Goal: Task Accomplishment & Management: Use online tool/utility

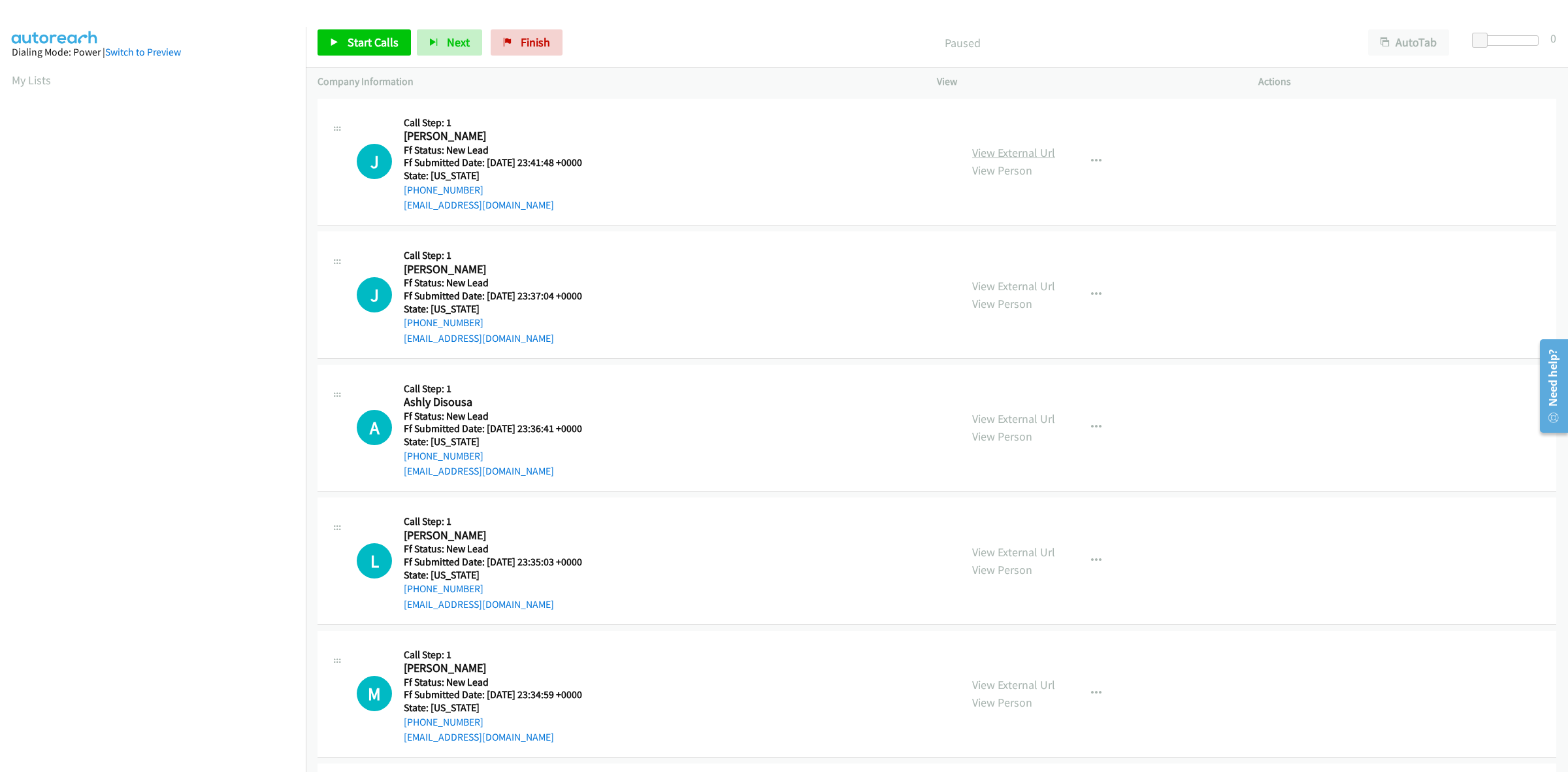
click at [1014, 149] on link "View External Url" at bounding box center [1014, 152] width 83 height 15
click at [1036, 285] on link "View External Url" at bounding box center [1014, 285] width 83 height 15
click at [1008, 416] on link "View External Url" at bounding box center [1014, 419] width 83 height 15
click at [1040, 547] on link "View External Url" at bounding box center [1014, 552] width 83 height 15
click at [1048, 684] on link "View External Url" at bounding box center [1014, 685] width 83 height 15
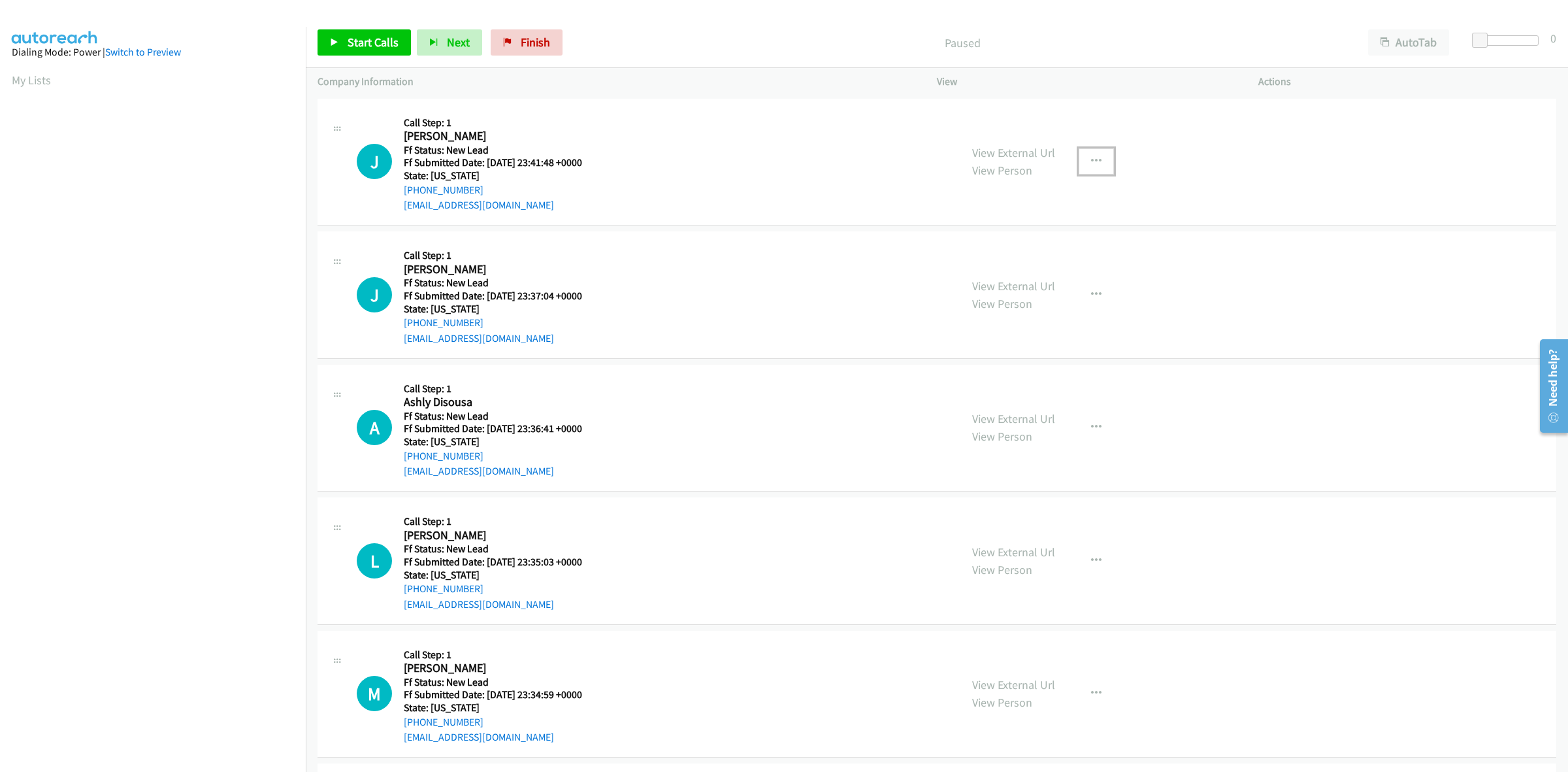
click at [1096, 154] on button "button" at bounding box center [1096, 161] width 35 height 26
click at [995, 255] on link "Skip Call" at bounding box center [1026, 247] width 174 height 26
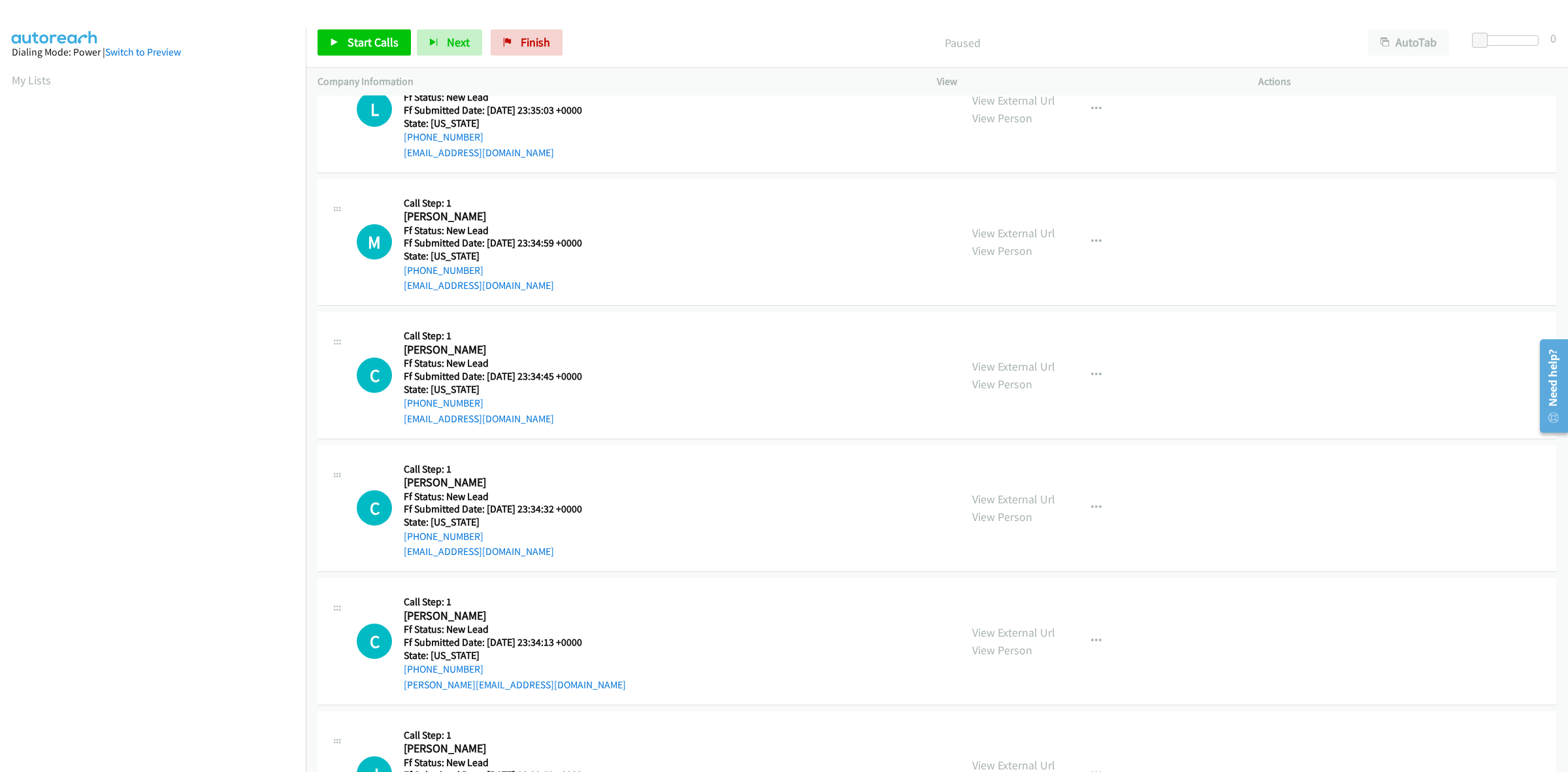
scroll to position [490, 0]
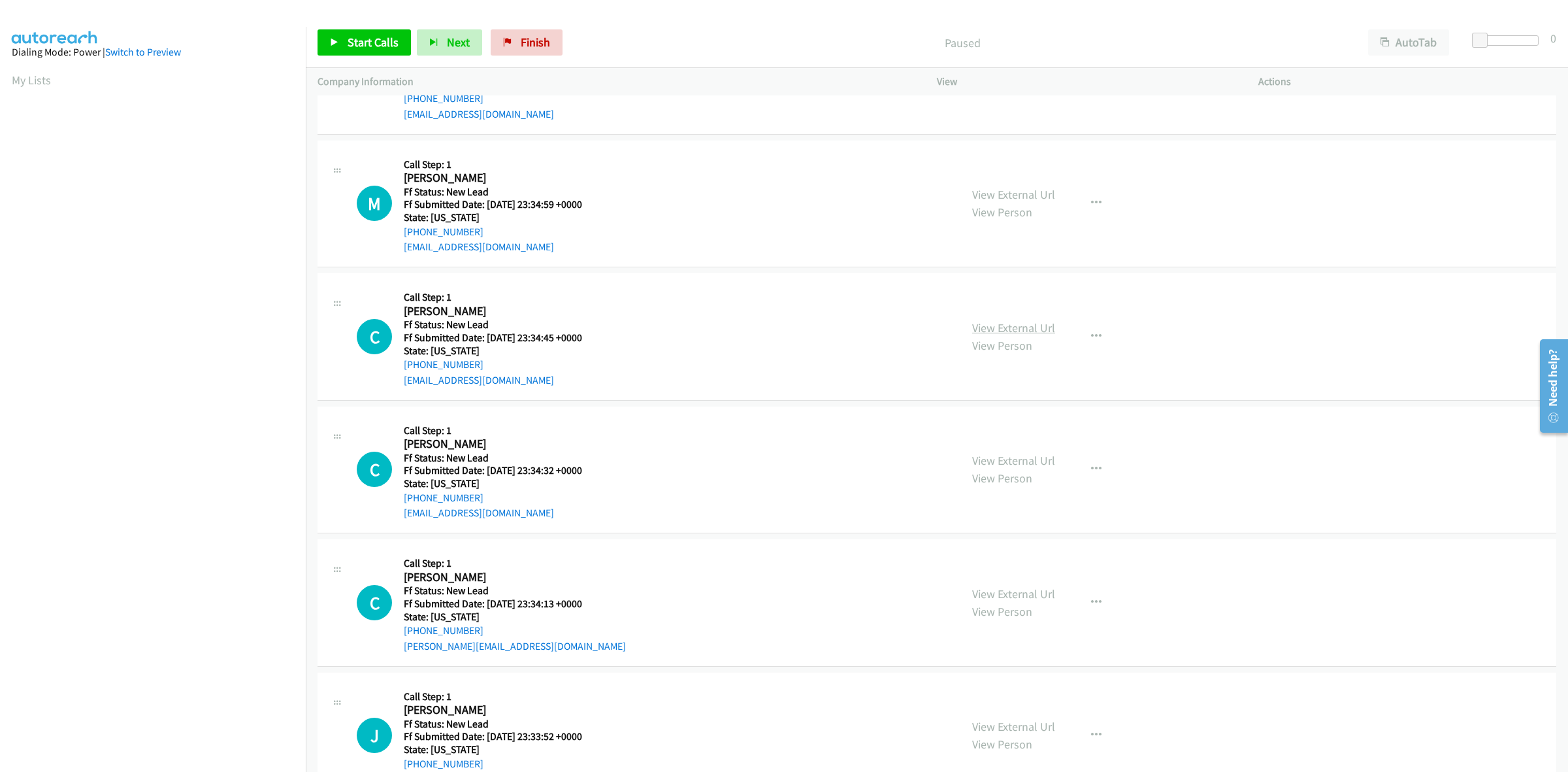
click at [1026, 334] on link "View External Url" at bounding box center [1014, 328] width 83 height 15
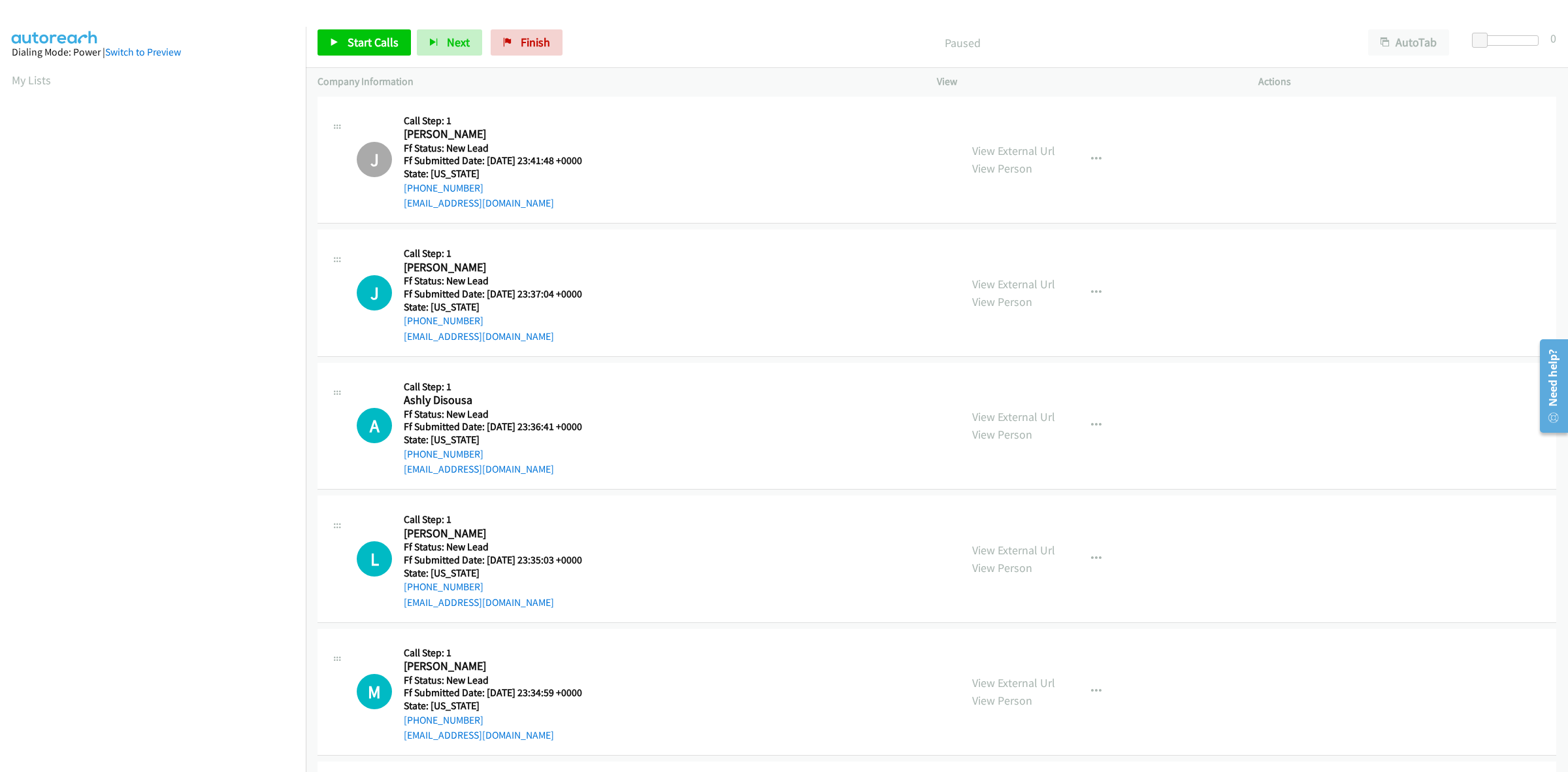
scroll to position [0, 0]
click at [352, 31] on link "Start Calls" at bounding box center [364, 42] width 93 height 26
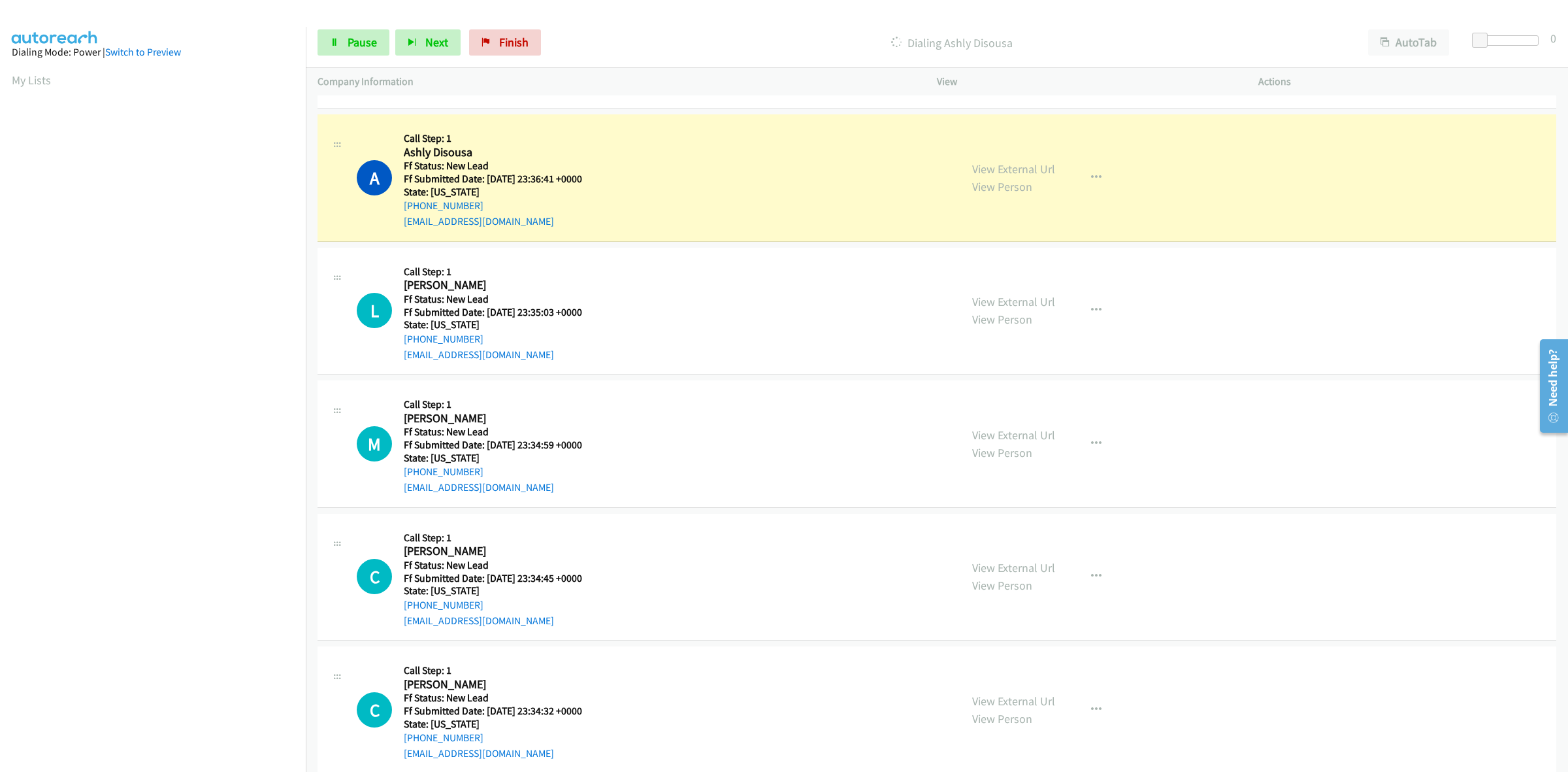
scroll to position [327, 0]
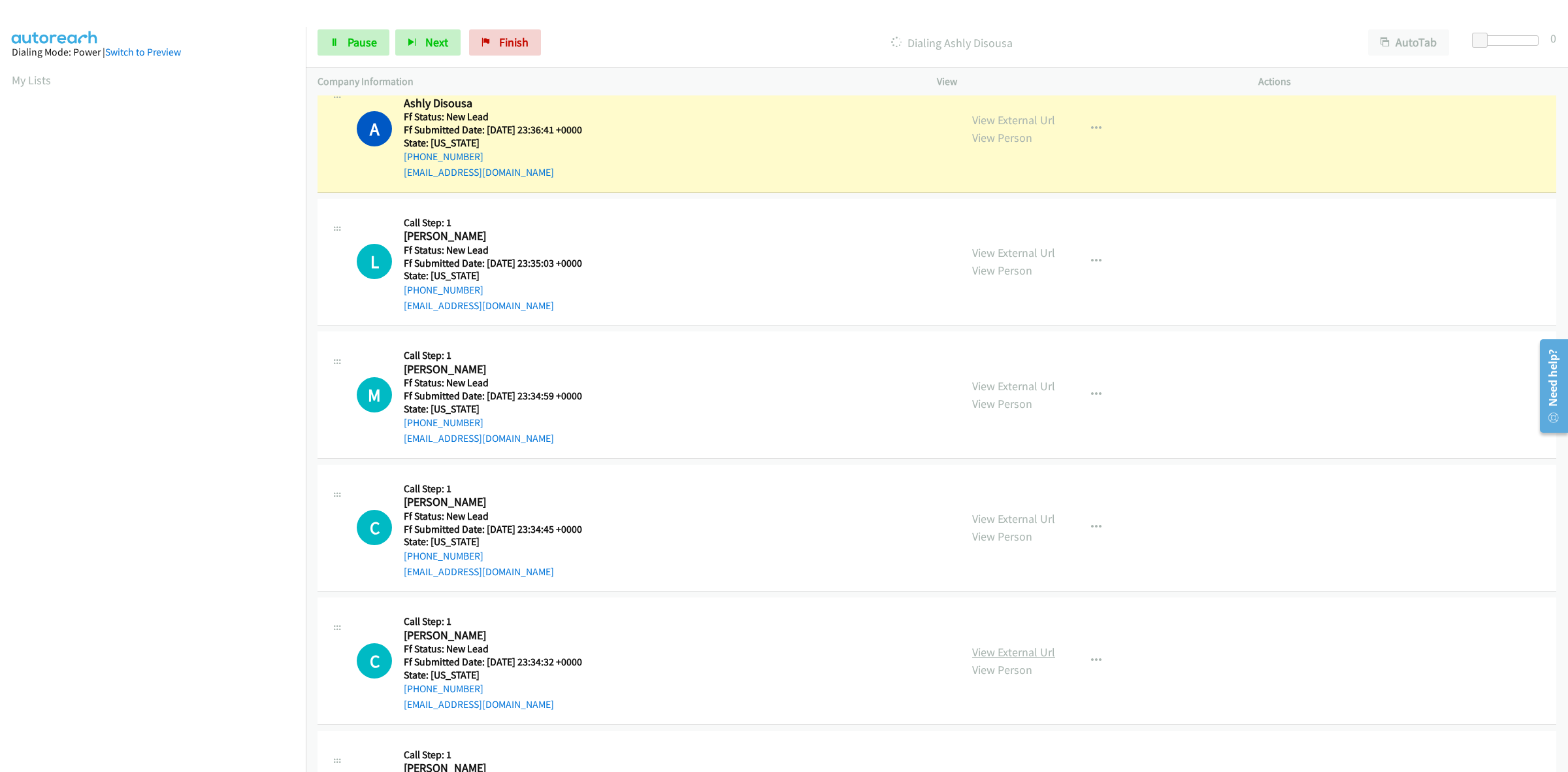
click at [974, 655] on link "View External Url" at bounding box center [1014, 652] width 83 height 15
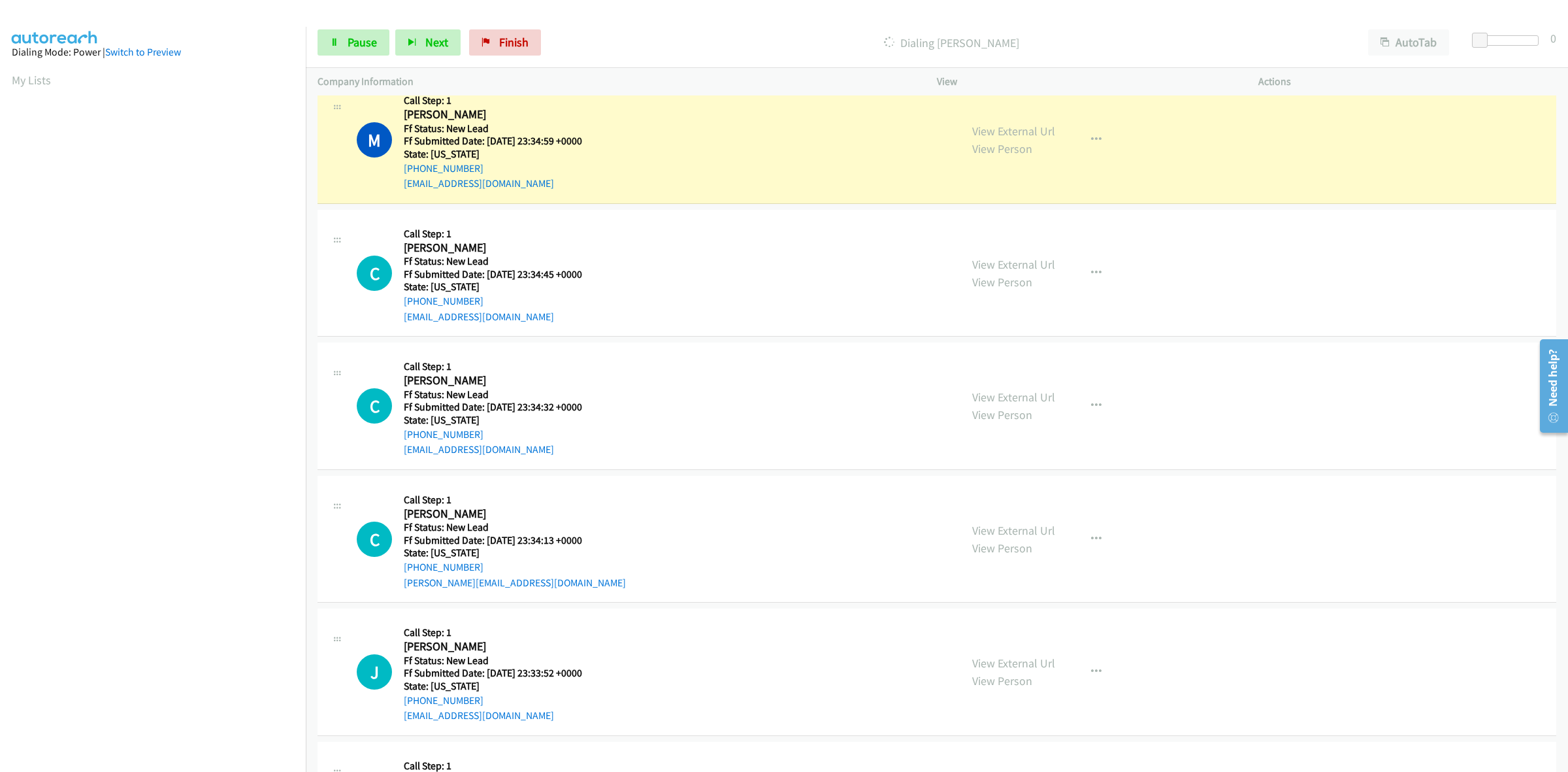
scroll to position [654, 0]
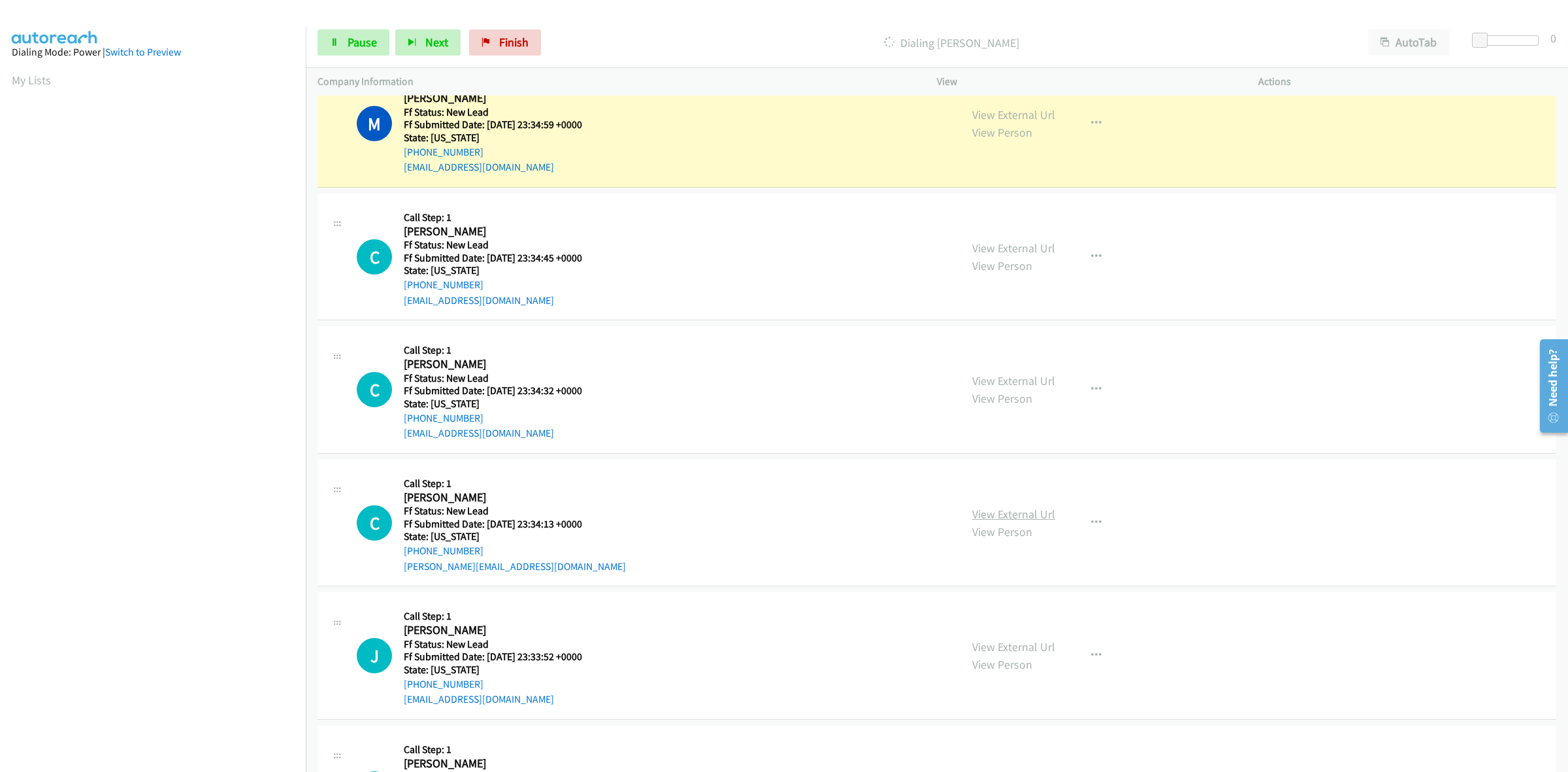
click at [1020, 515] on link "View External Url" at bounding box center [1014, 514] width 83 height 15
click at [1031, 641] on link "View External Url" at bounding box center [1014, 647] width 83 height 15
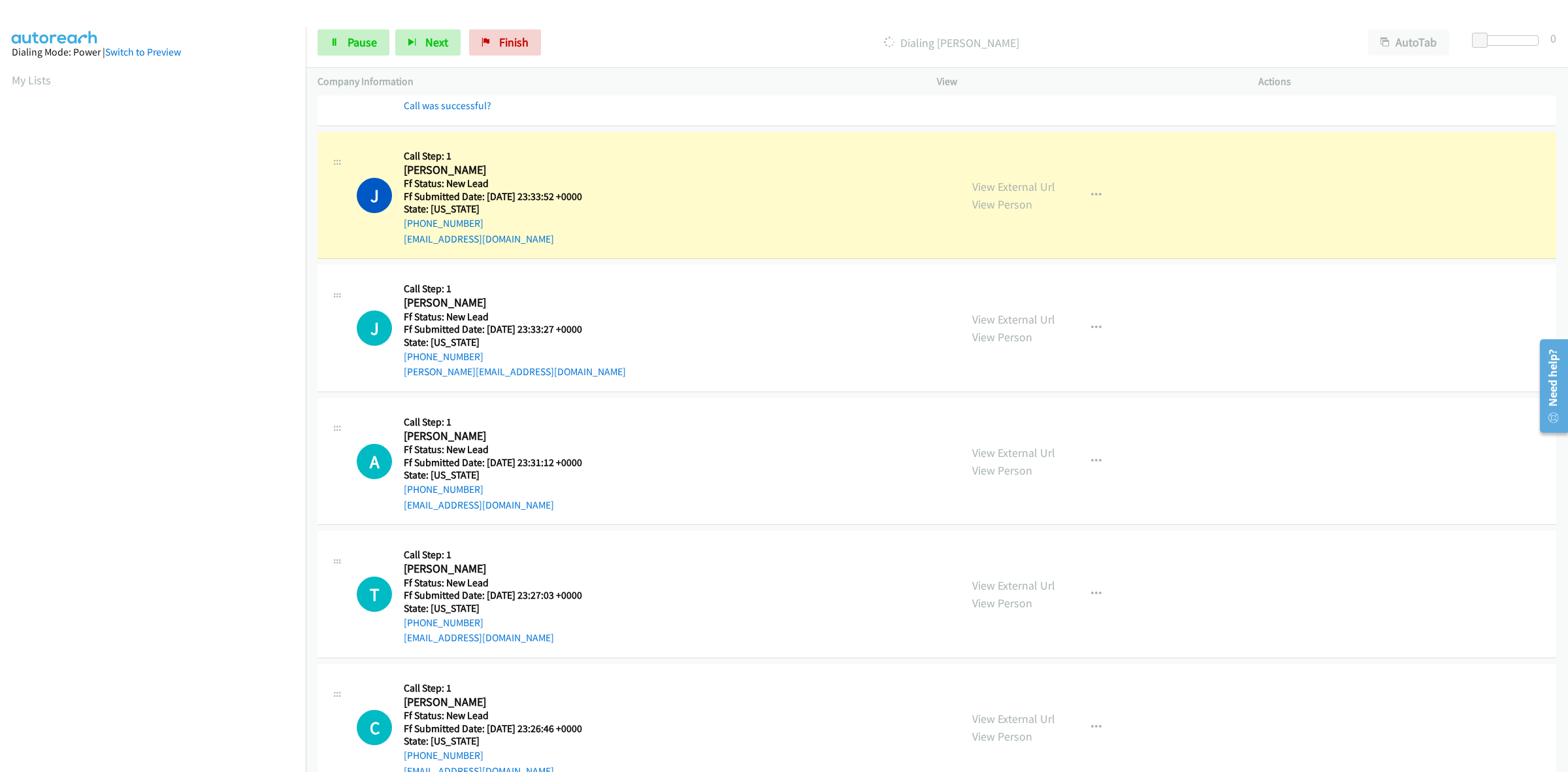
scroll to position [1307, 0]
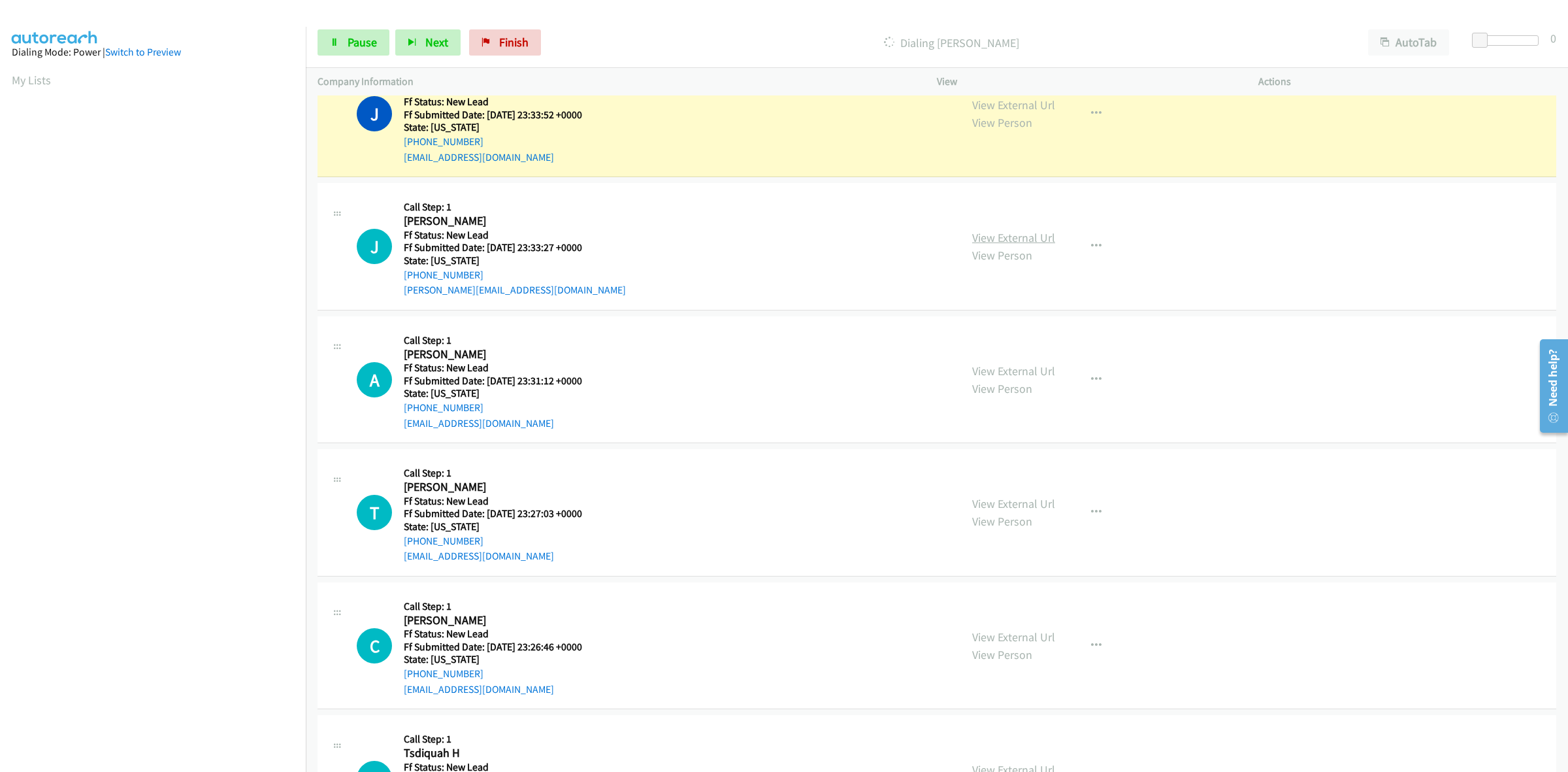
click at [1027, 240] on link "View External Url" at bounding box center [1014, 237] width 83 height 15
click at [1040, 373] on link "View External Url" at bounding box center [1014, 371] width 83 height 15
click at [1025, 503] on link "View External Url" at bounding box center [1014, 503] width 83 height 15
click at [1039, 644] on link "View External Url" at bounding box center [1014, 637] width 83 height 15
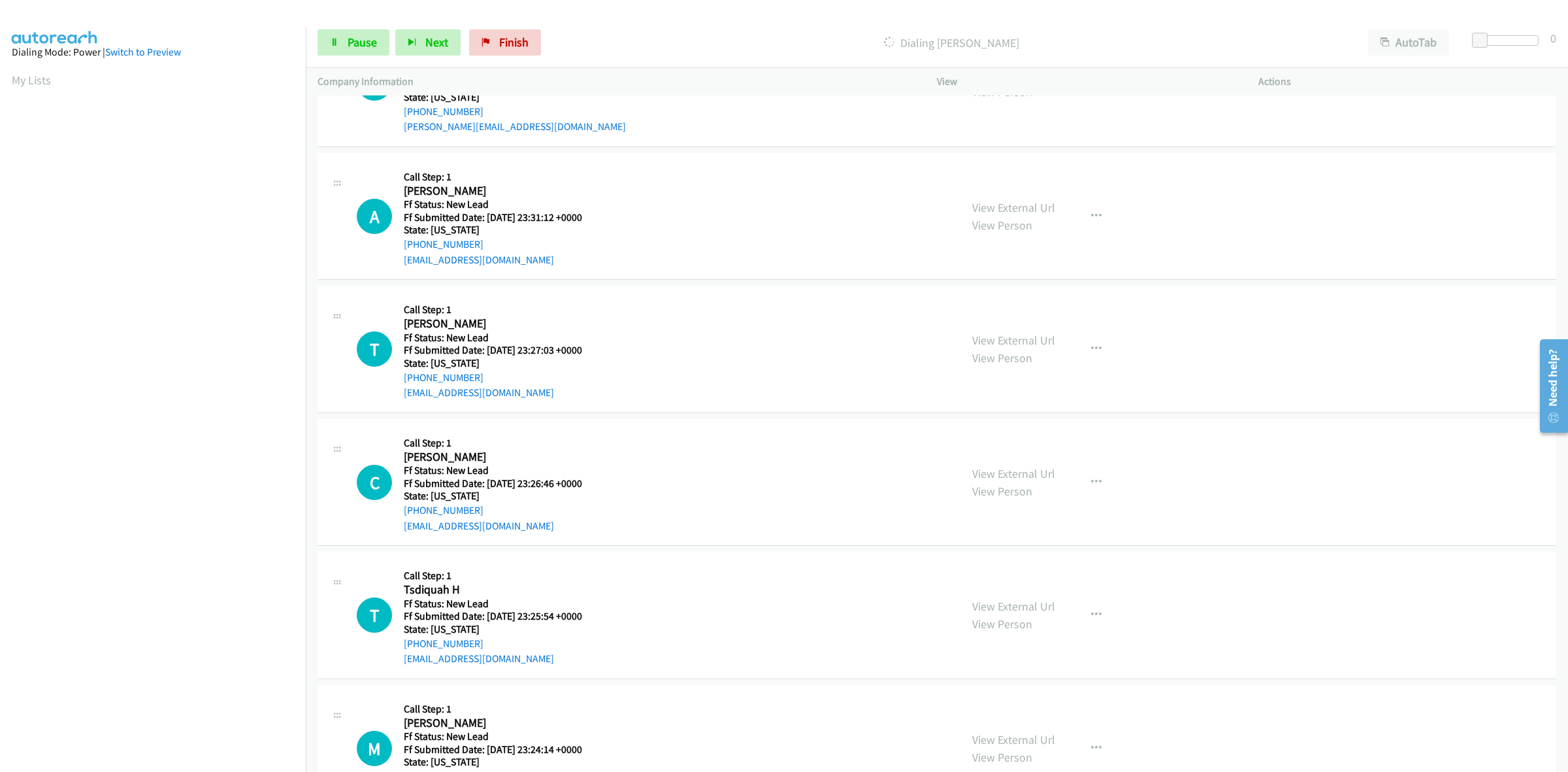
scroll to position [1553, 0]
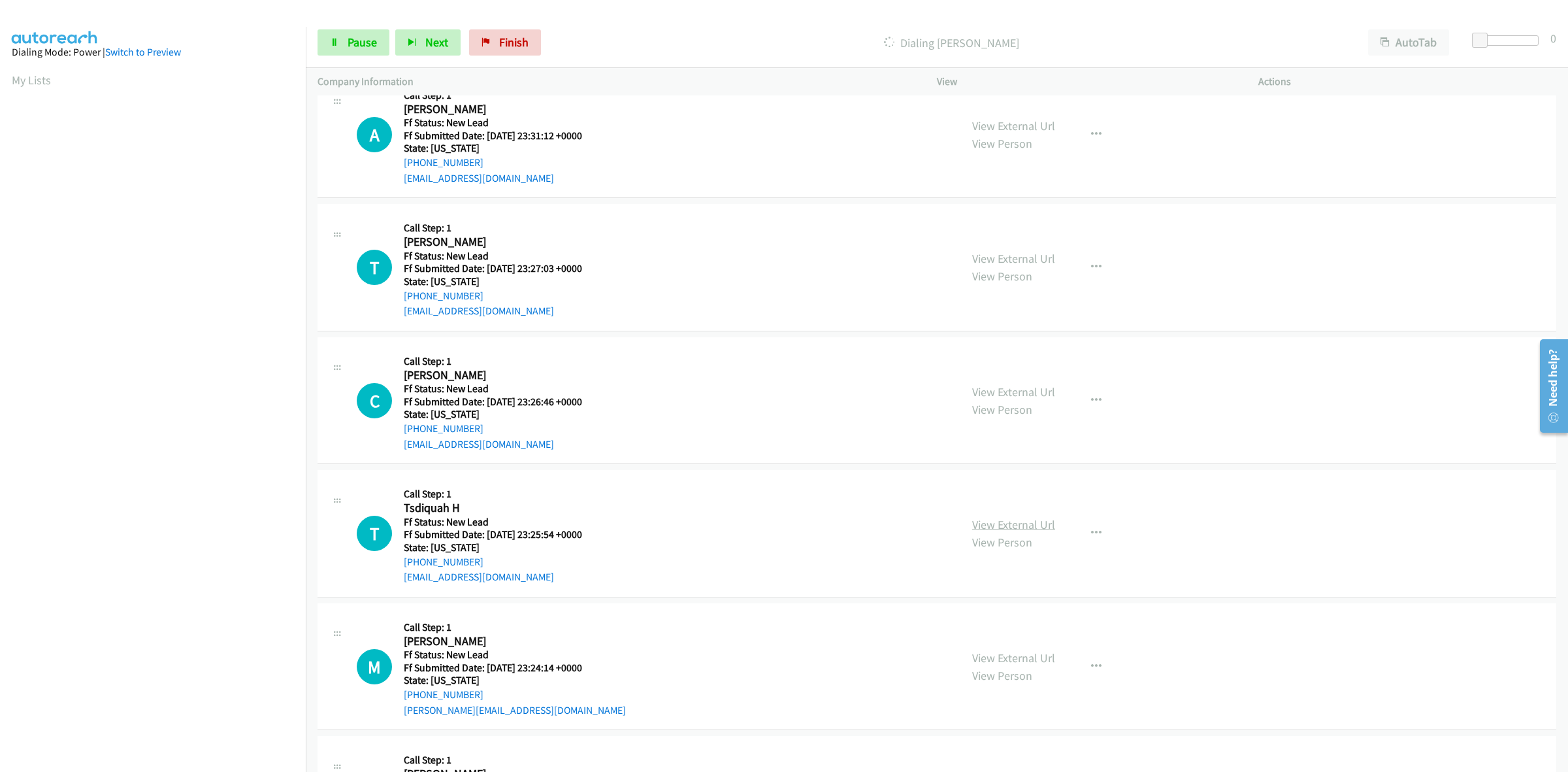
click at [1023, 518] on link "View External Url" at bounding box center [1014, 524] width 83 height 15
click at [1020, 654] on link "View External Url" at bounding box center [1014, 657] width 83 height 15
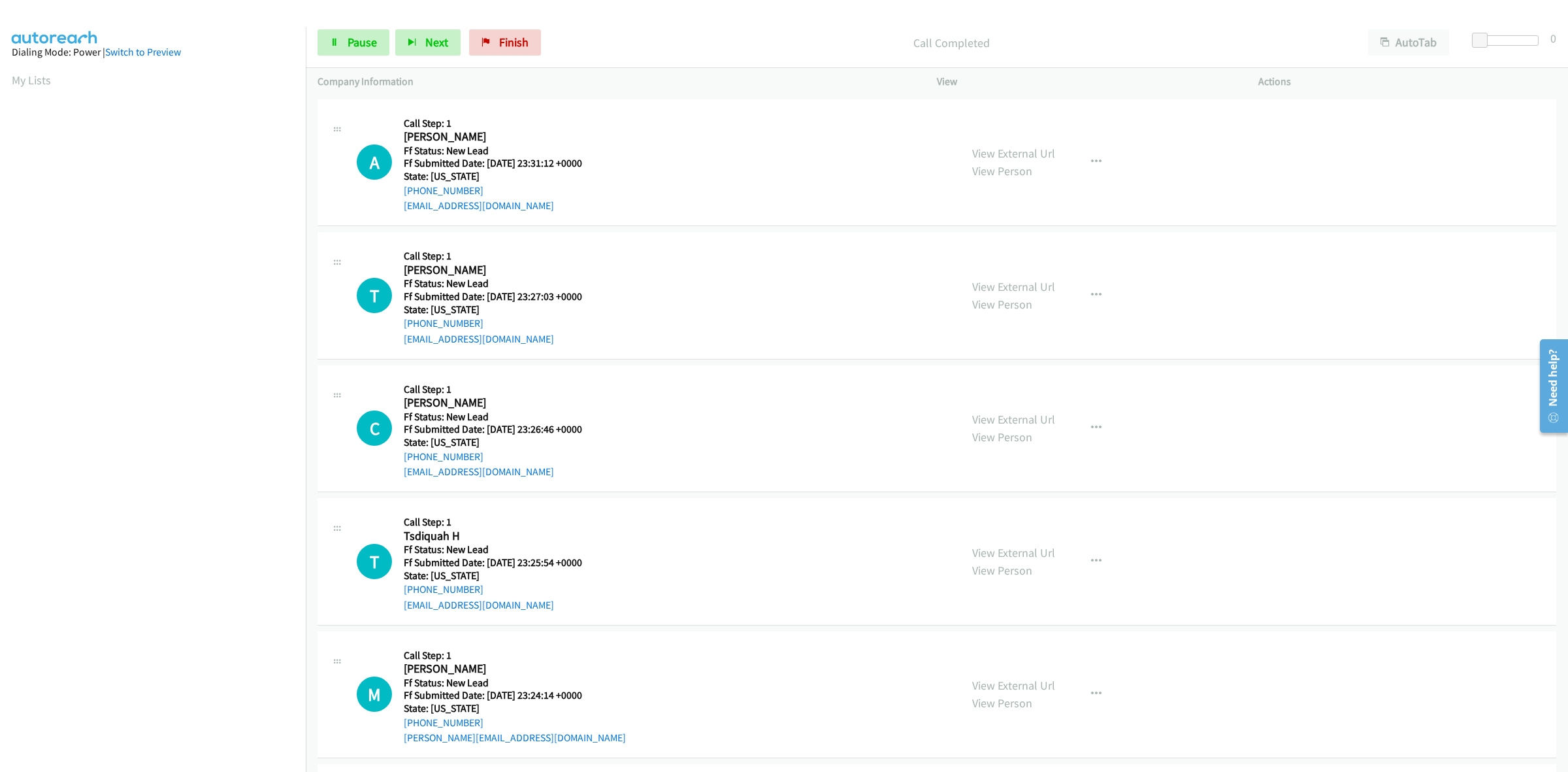
scroll to position [1580, 0]
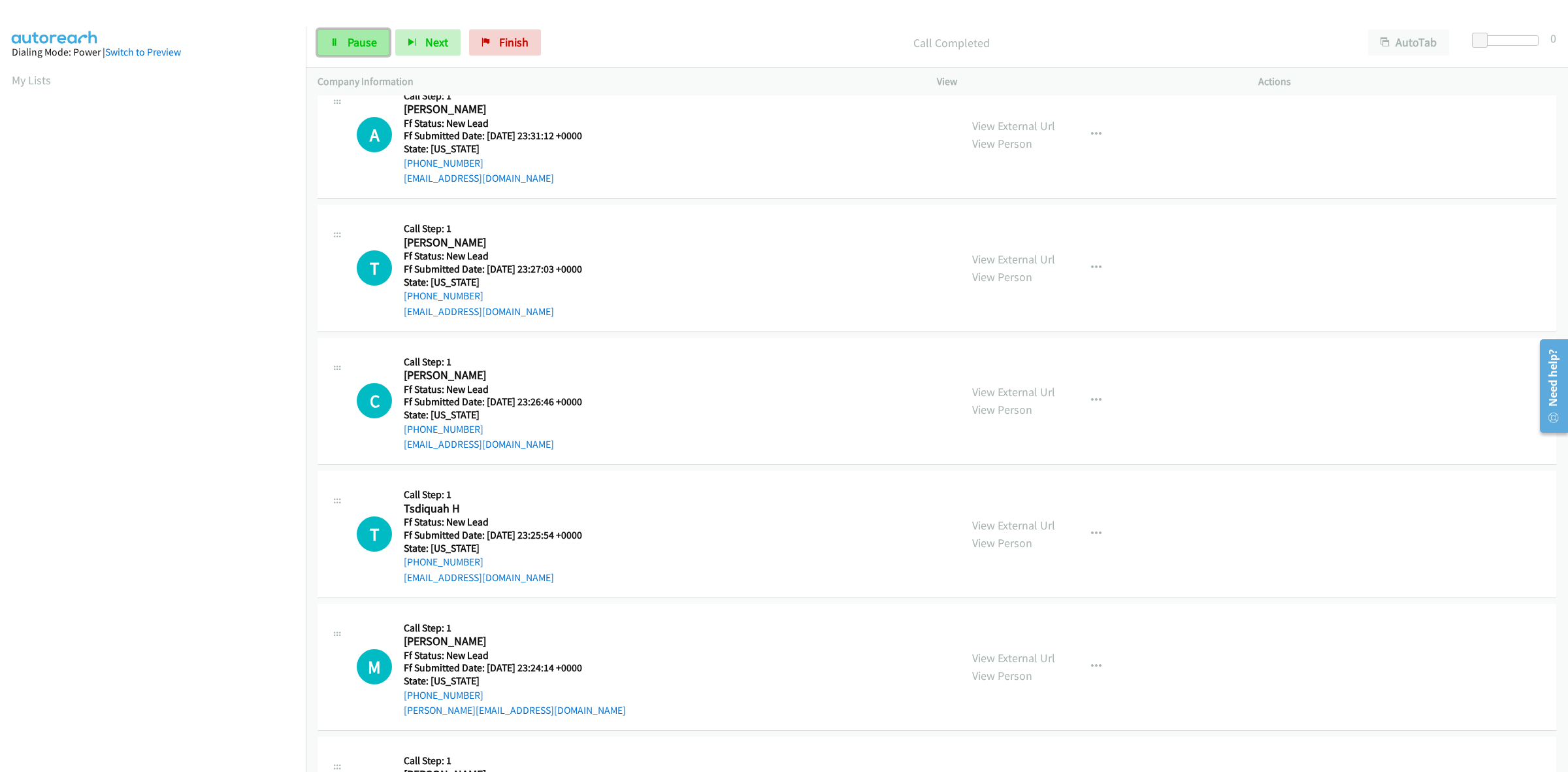
click at [345, 44] on link "Pause" at bounding box center [353, 42] width 72 height 26
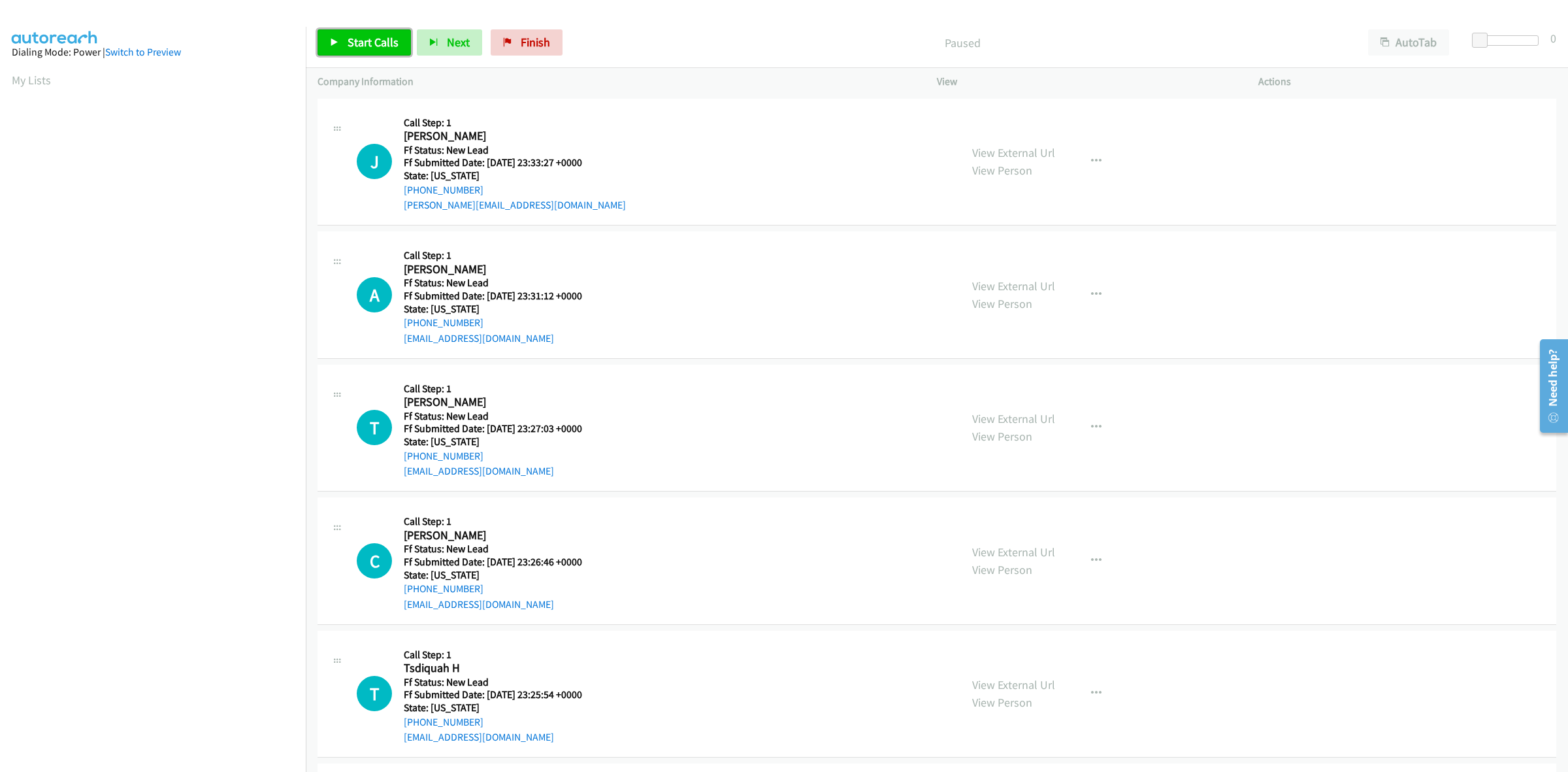
click at [357, 40] on span "Start Calls" at bounding box center [373, 42] width 51 height 15
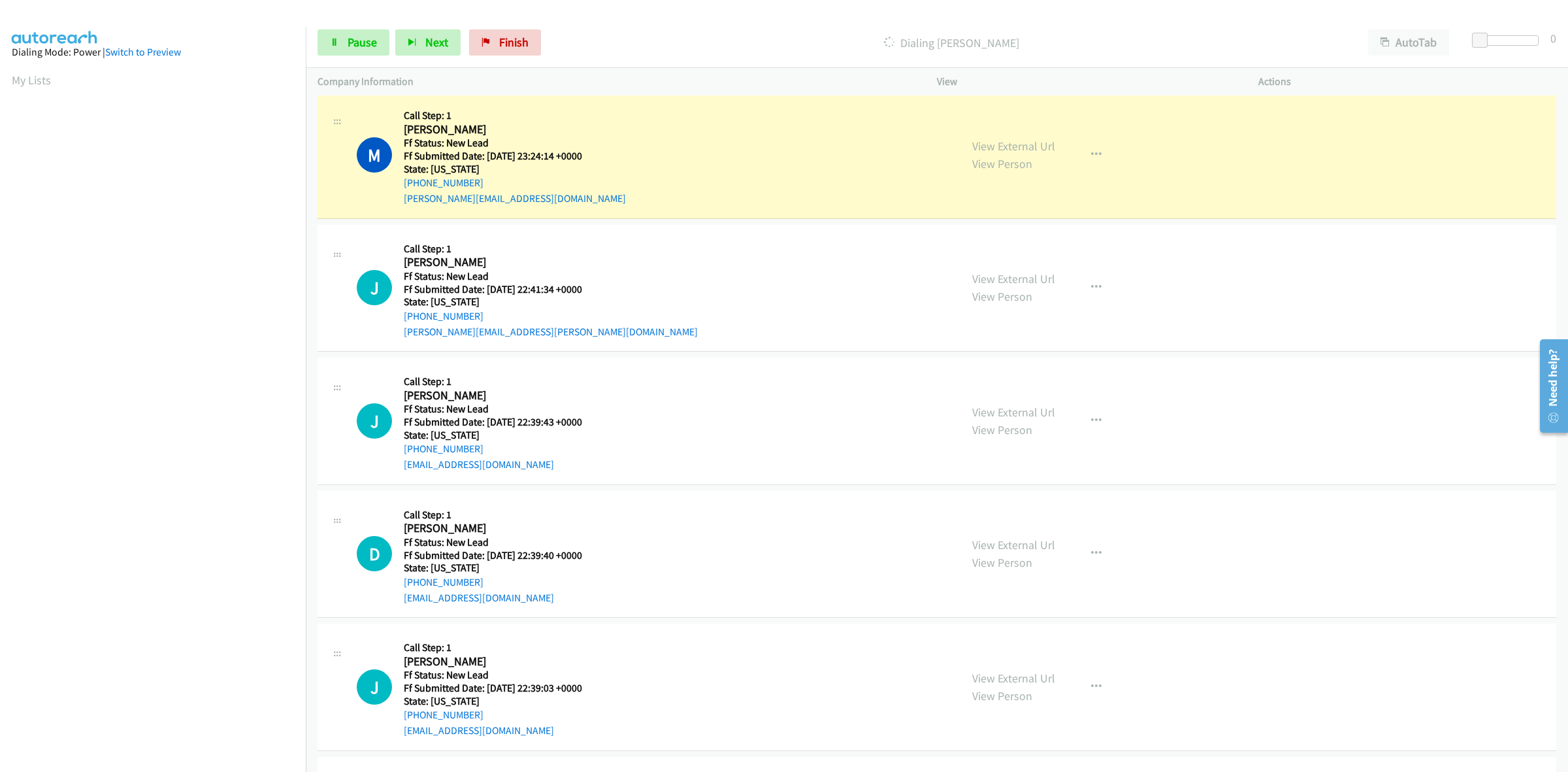
scroll to position [817, 0]
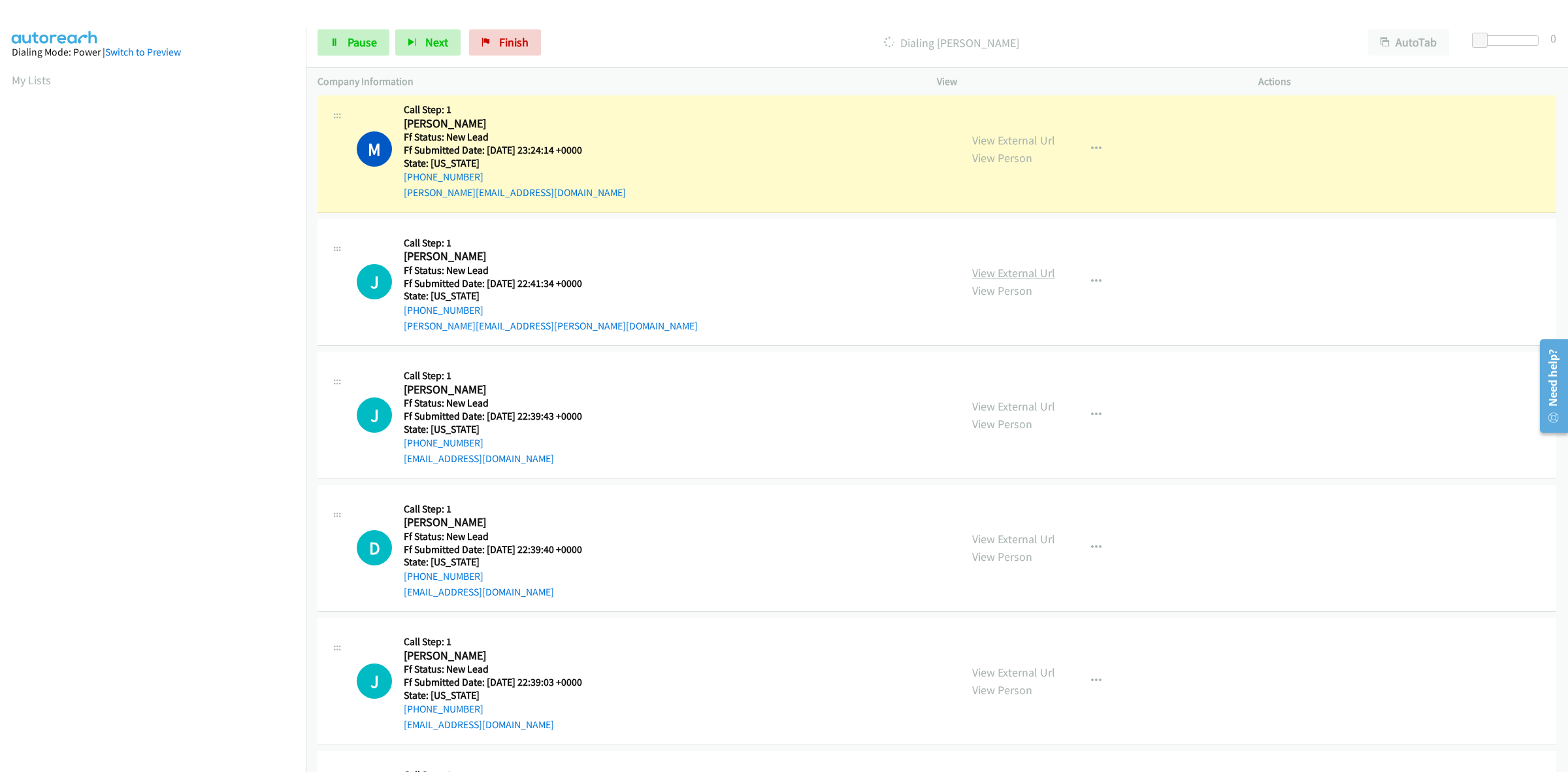
click at [1008, 271] on link "View External Url" at bounding box center [1014, 272] width 83 height 15
click at [1011, 400] on link "View External Url" at bounding box center [1014, 406] width 83 height 15
click at [1000, 536] on link "View External Url" at bounding box center [1014, 538] width 83 height 15
click at [1031, 671] on link "View External Url" at bounding box center [1014, 672] width 83 height 15
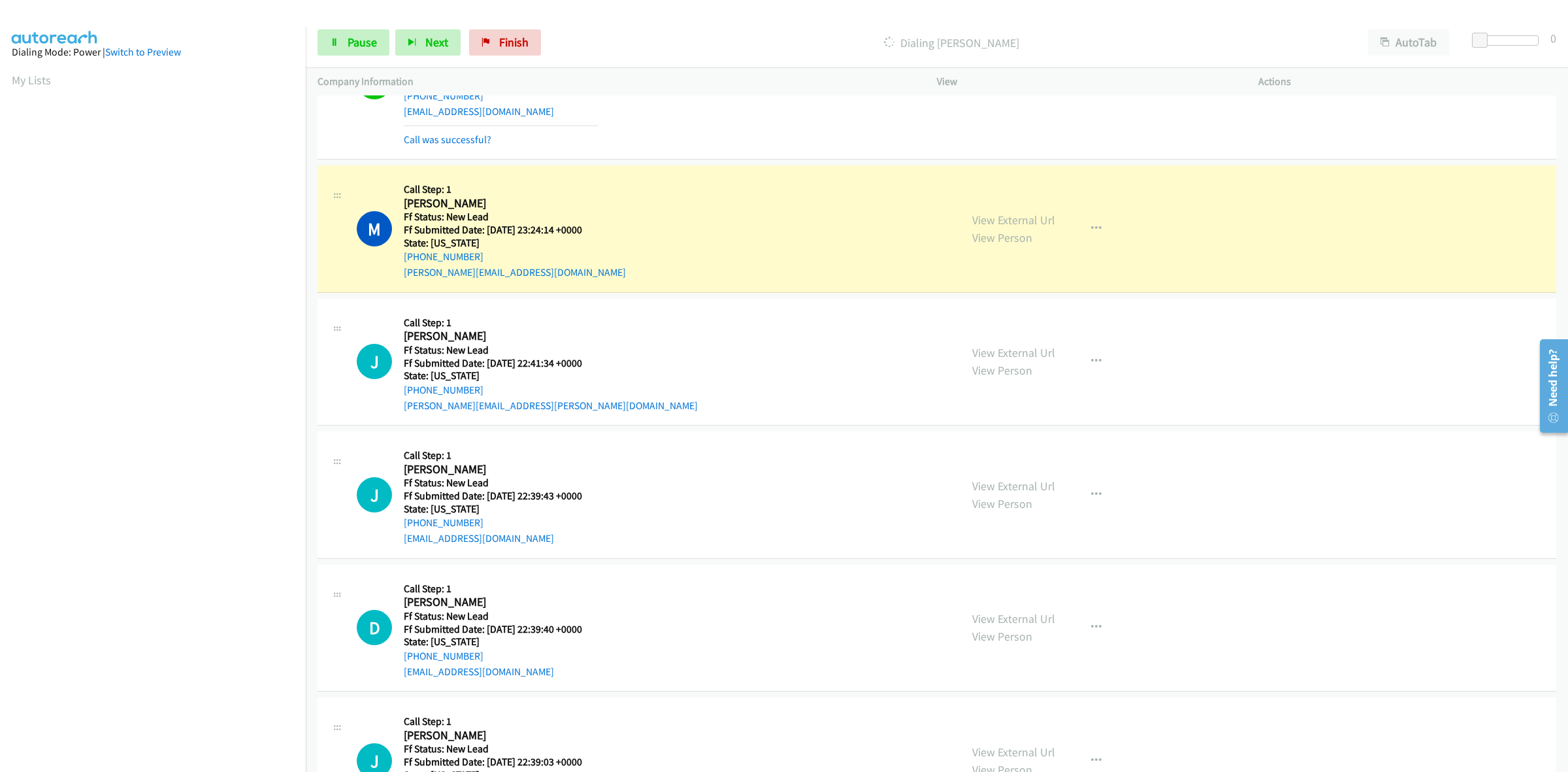
scroll to position [735, 0]
drag, startPoint x: 366, startPoint y: 39, endPoint x: 367, endPoint y: 62, distance: 23.0
click at [366, 39] on span "Pause" at bounding box center [362, 42] width 29 height 15
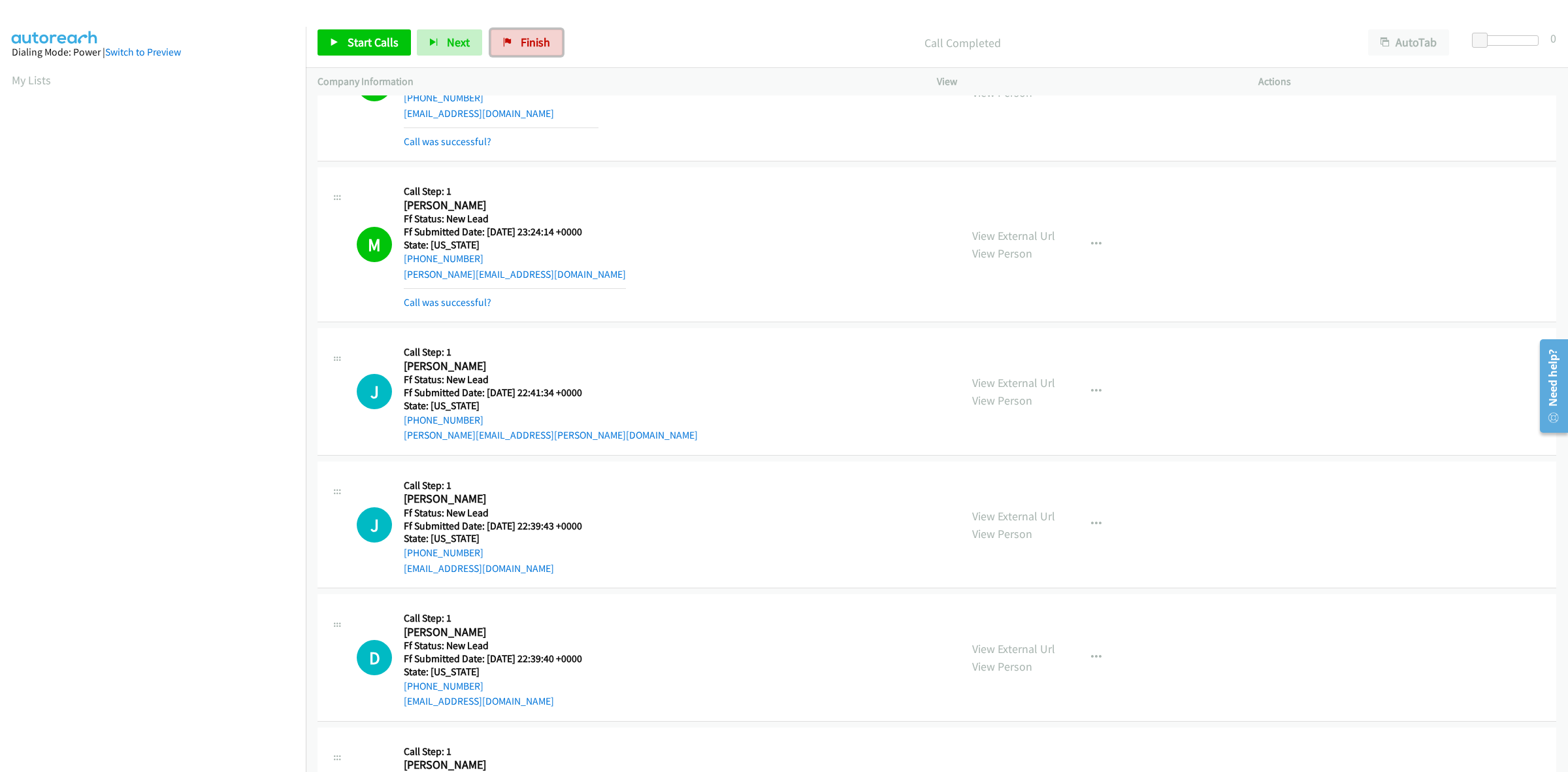
click at [522, 42] on span "Finish" at bounding box center [535, 42] width 29 height 15
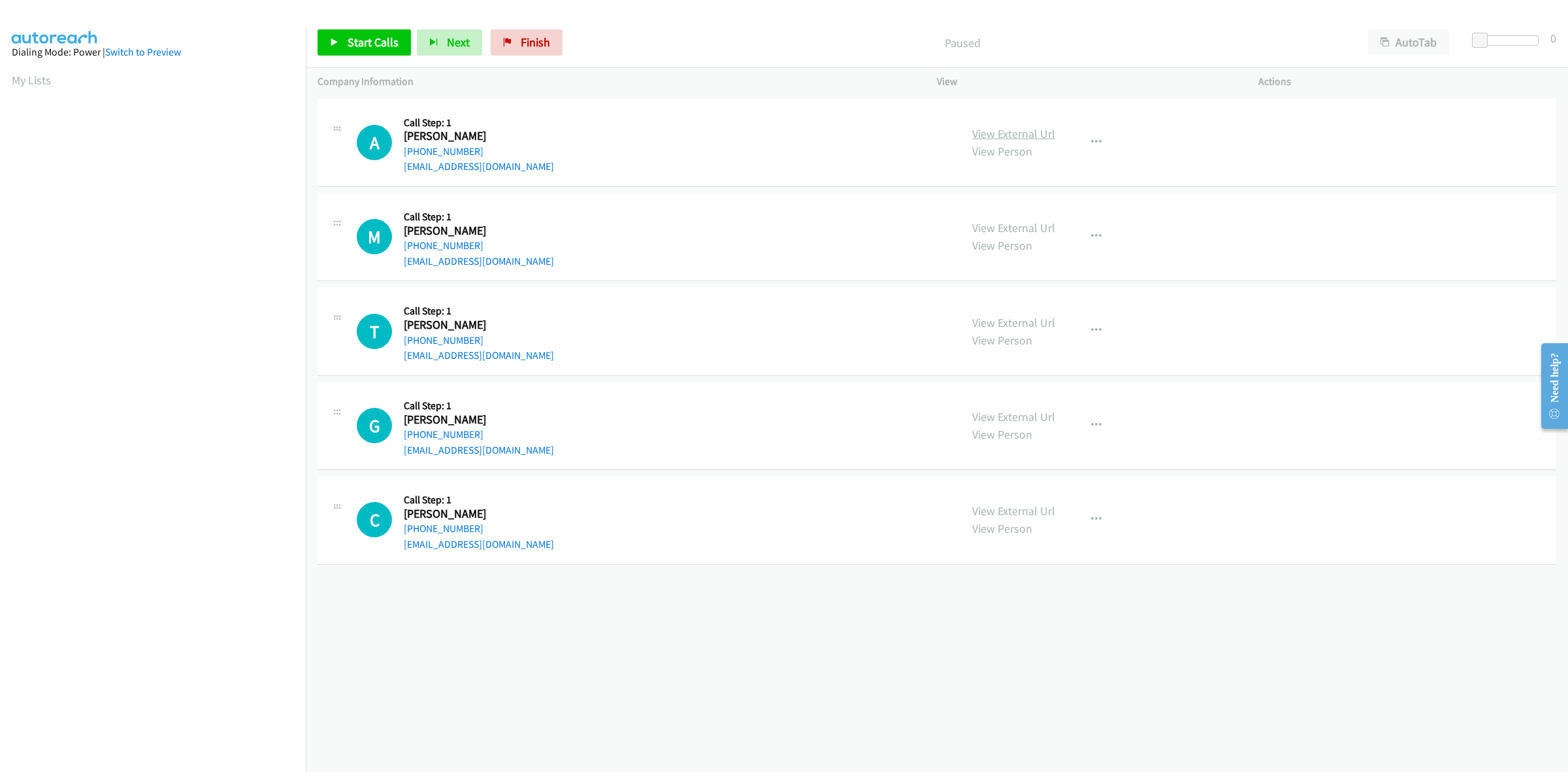
click at [1000, 135] on link "View External Url" at bounding box center [1014, 133] width 83 height 15
click at [1031, 229] on link "View External Url" at bounding box center [1014, 227] width 83 height 15
click at [1033, 315] on link "View External Url" at bounding box center [1014, 322] width 83 height 15
click at [1004, 417] on link "View External Url" at bounding box center [1014, 416] width 83 height 15
click at [1015, 511] on link "View External Url" at bounding box center [1014, 510] width 83 height 15
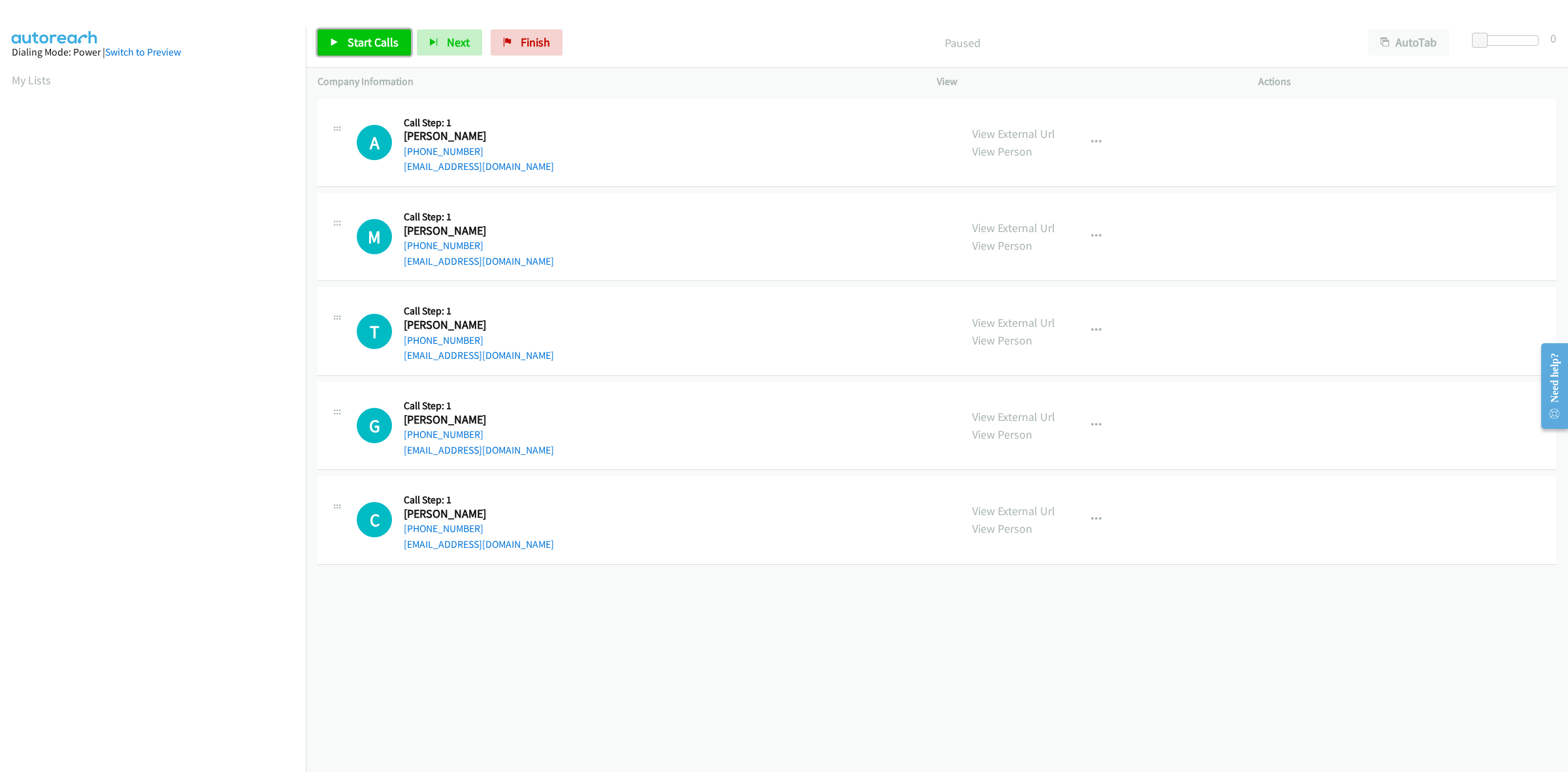
click at [368, 46] on span "Start Calls" at bounding box center [373, 42] width 51 height 15
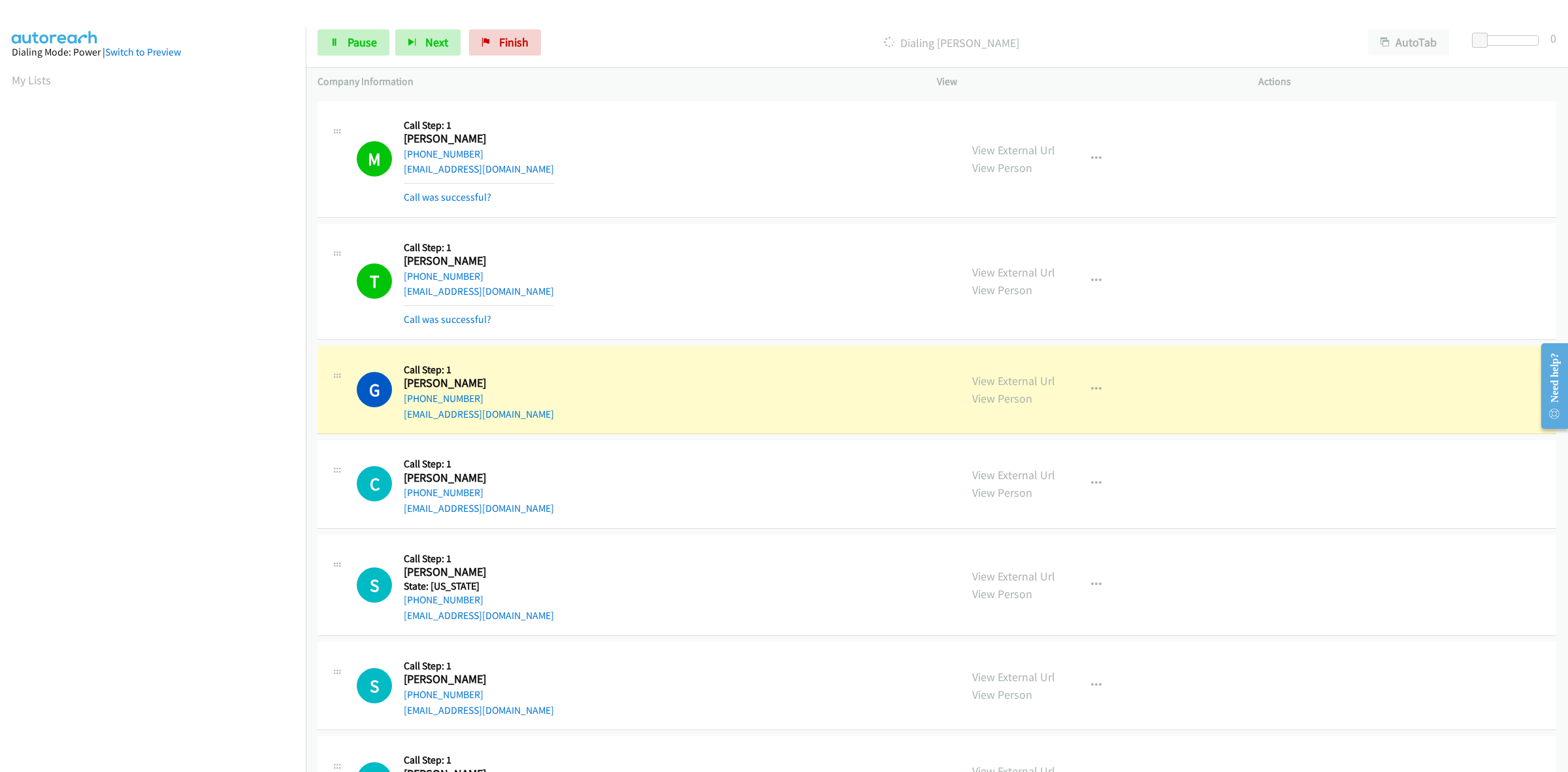
scroll to position [113, 0]
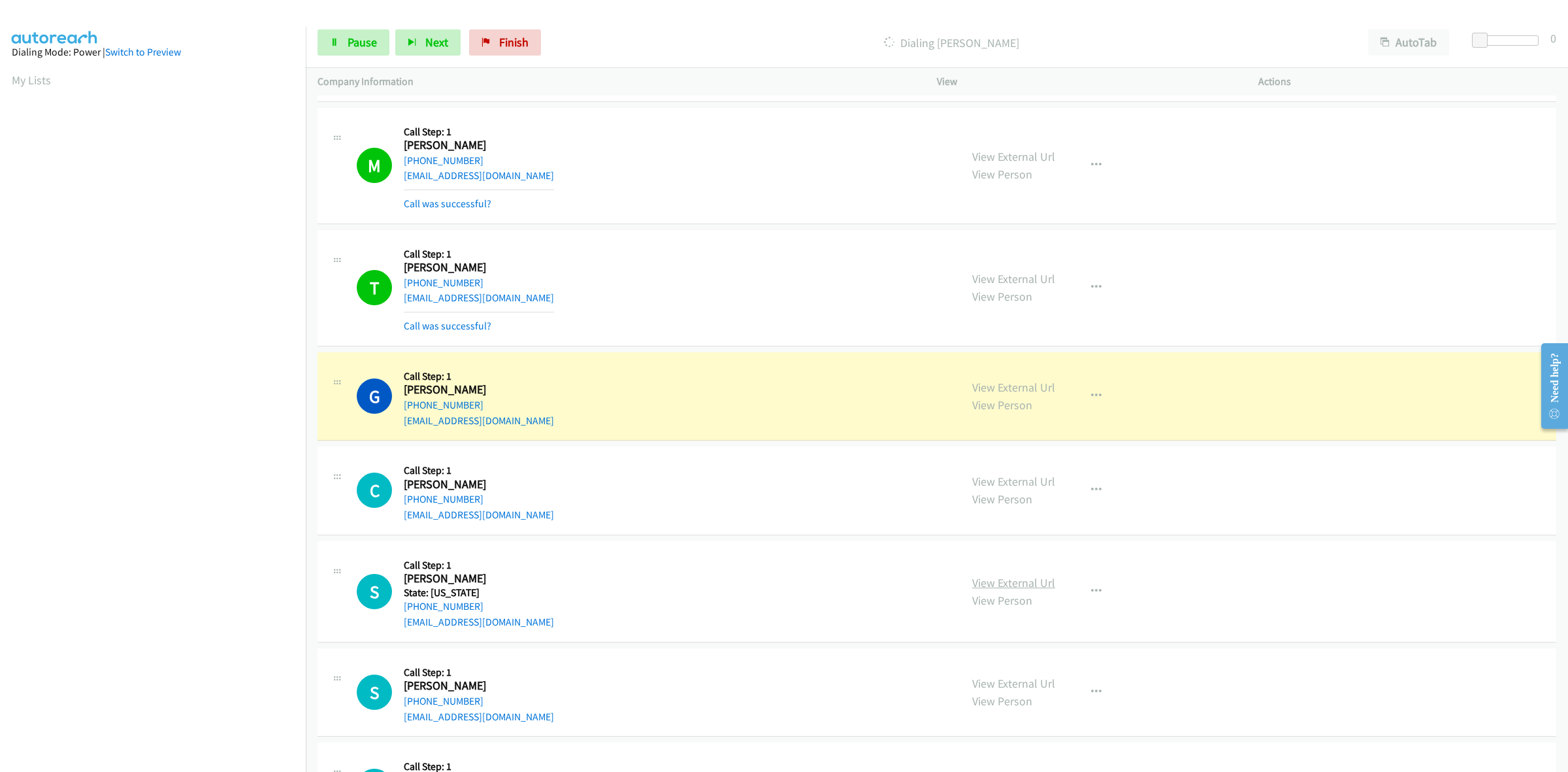
click at [1011, 583] on link "View External Url" at bounding box center [1014, 582] width 83 height 15
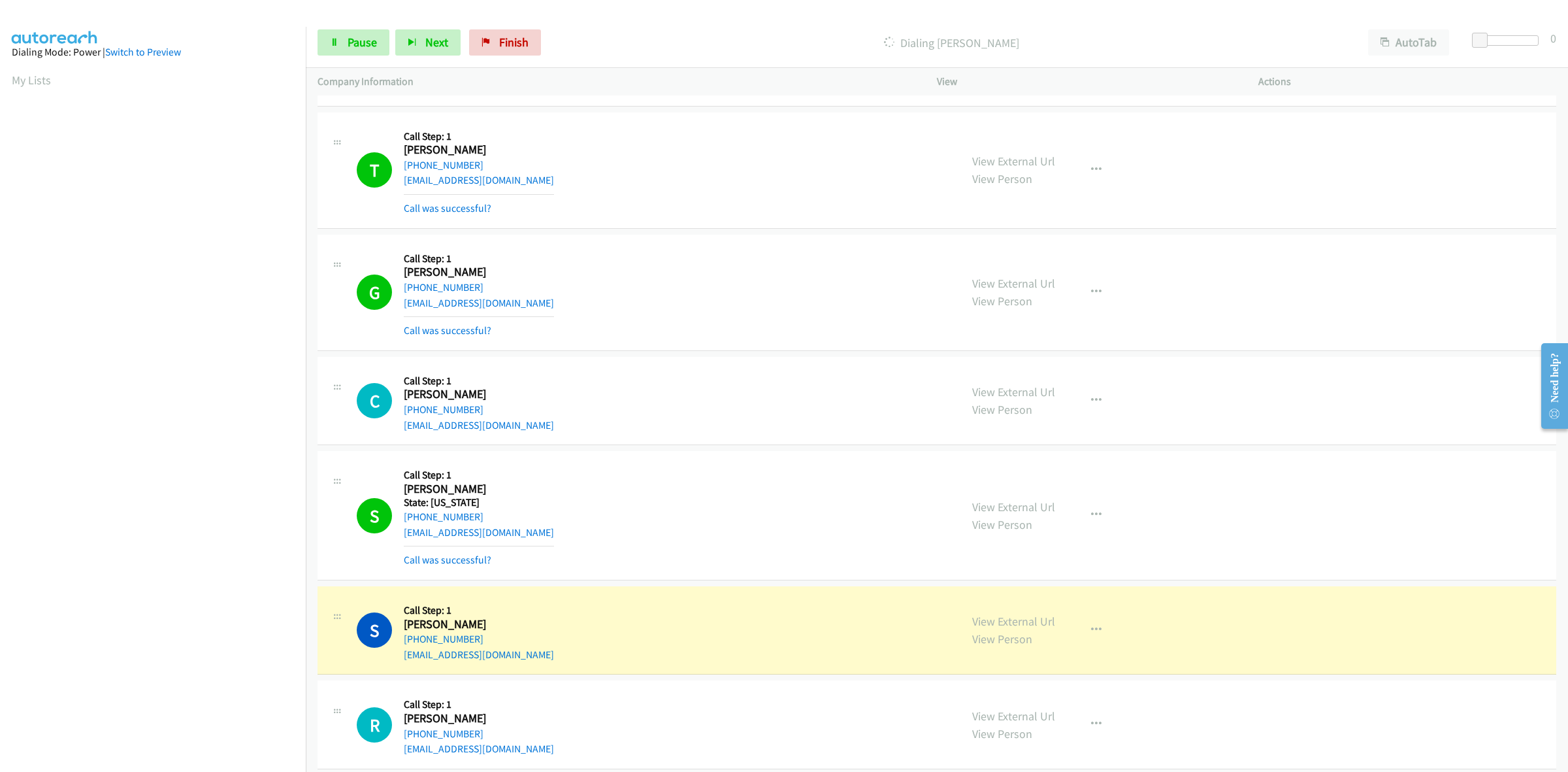
scroll to position [250, 0]
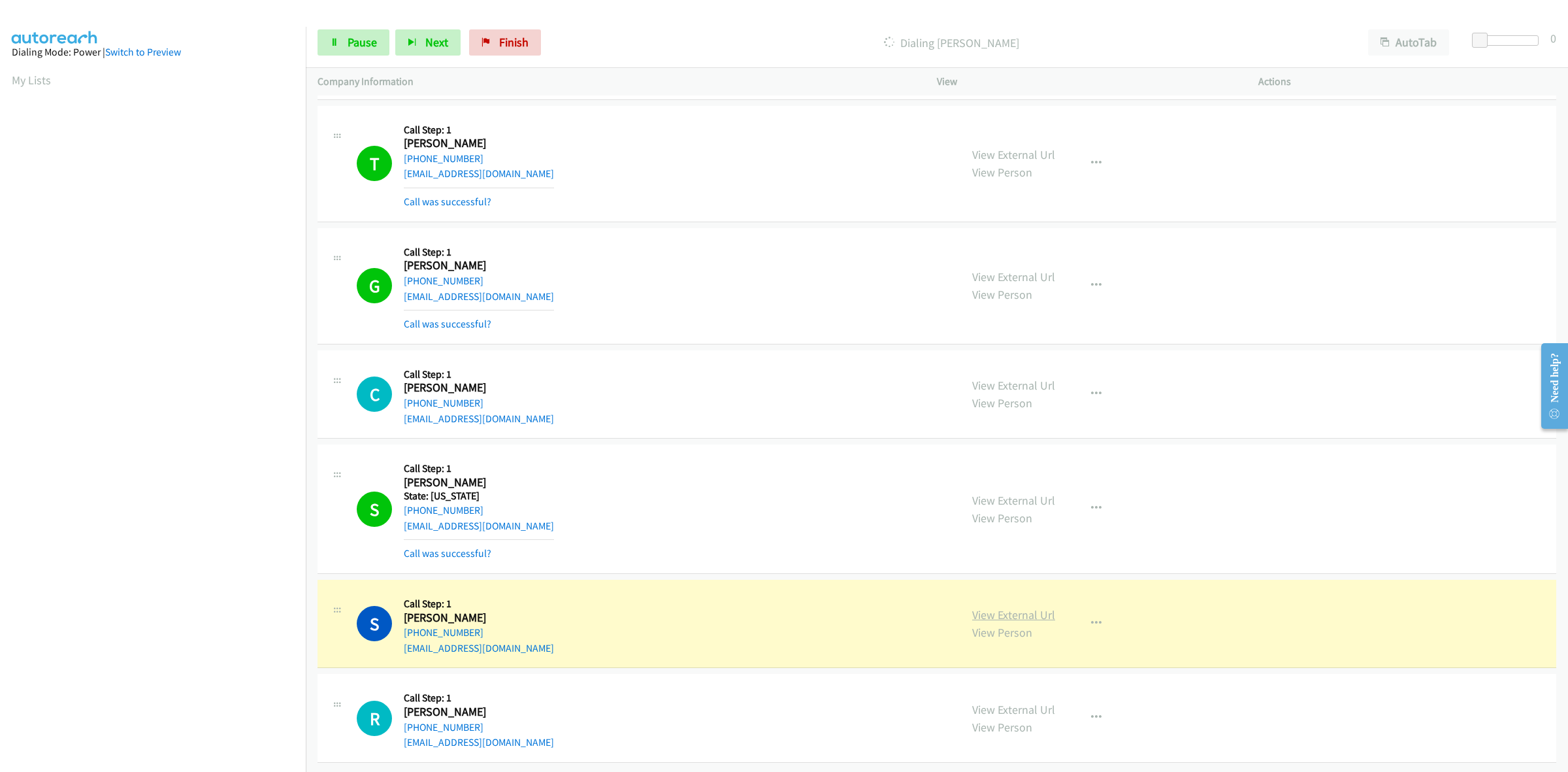
click at [1043, 607] on link "View External Url" at bounding box center [1014, 614] width 83 height 15
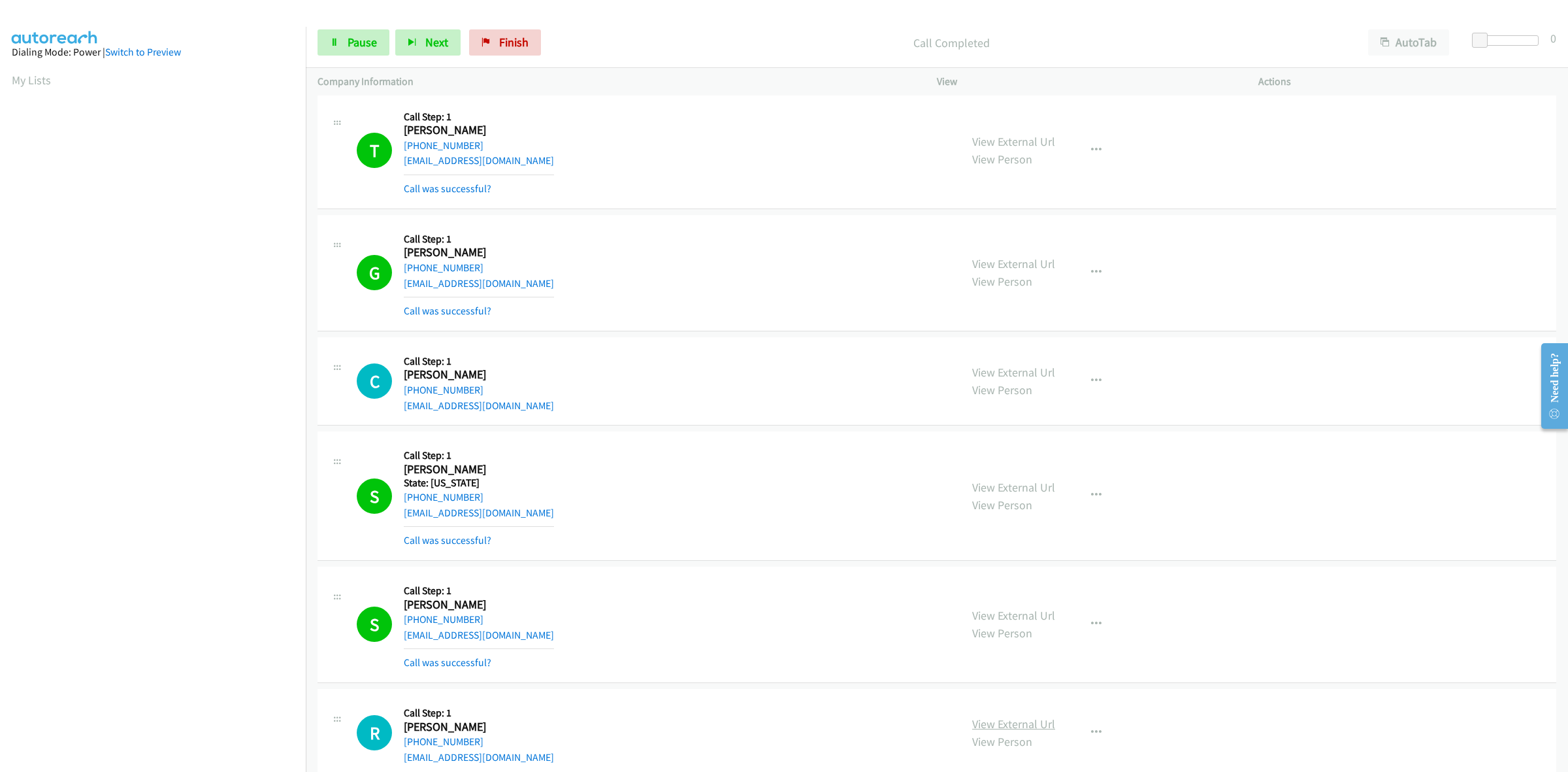
click at [1029, 723] on link "View External Url" at bounding box center [1014, 723] width 83 height 15
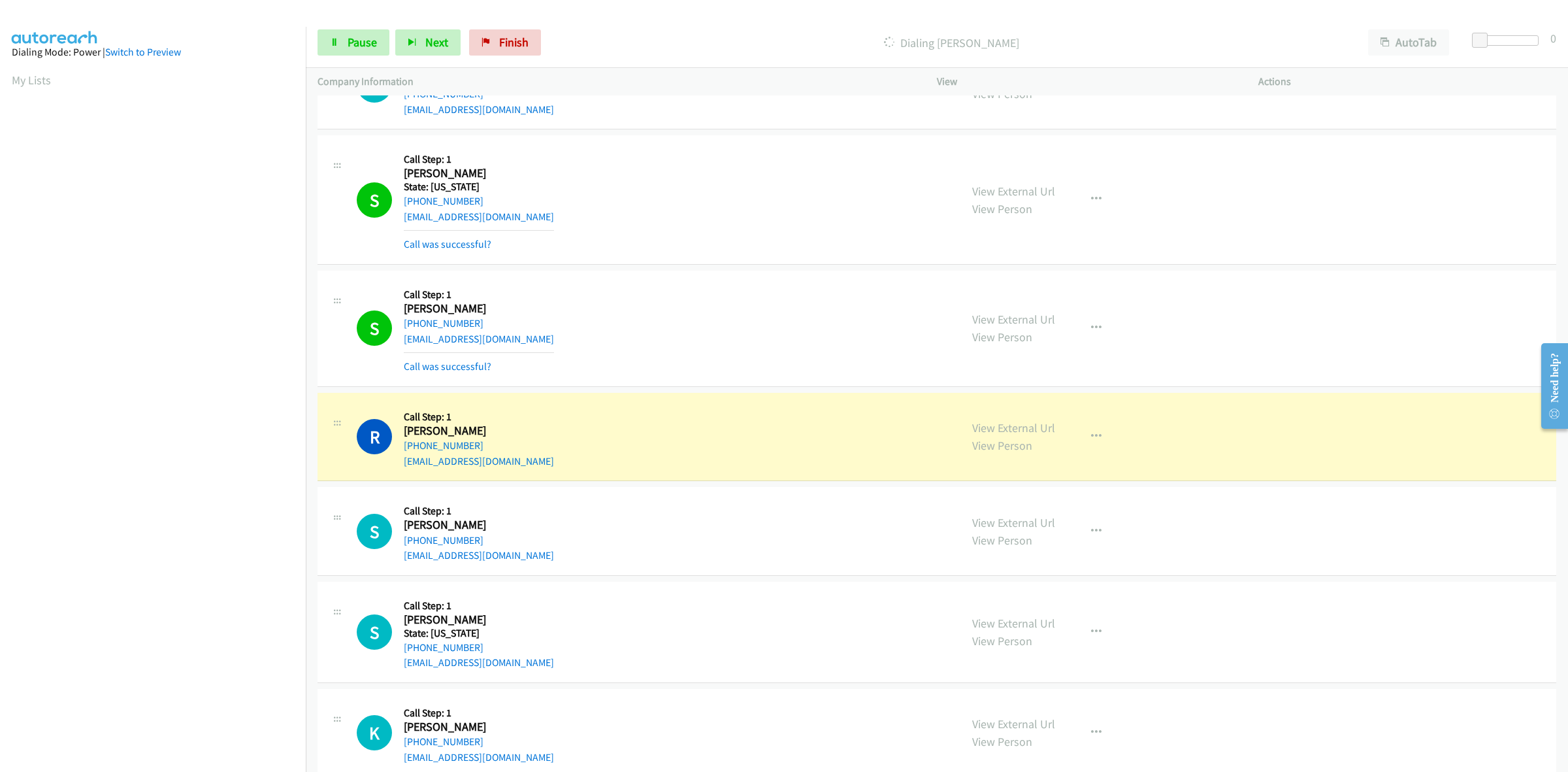
scroll to position [575, 0]
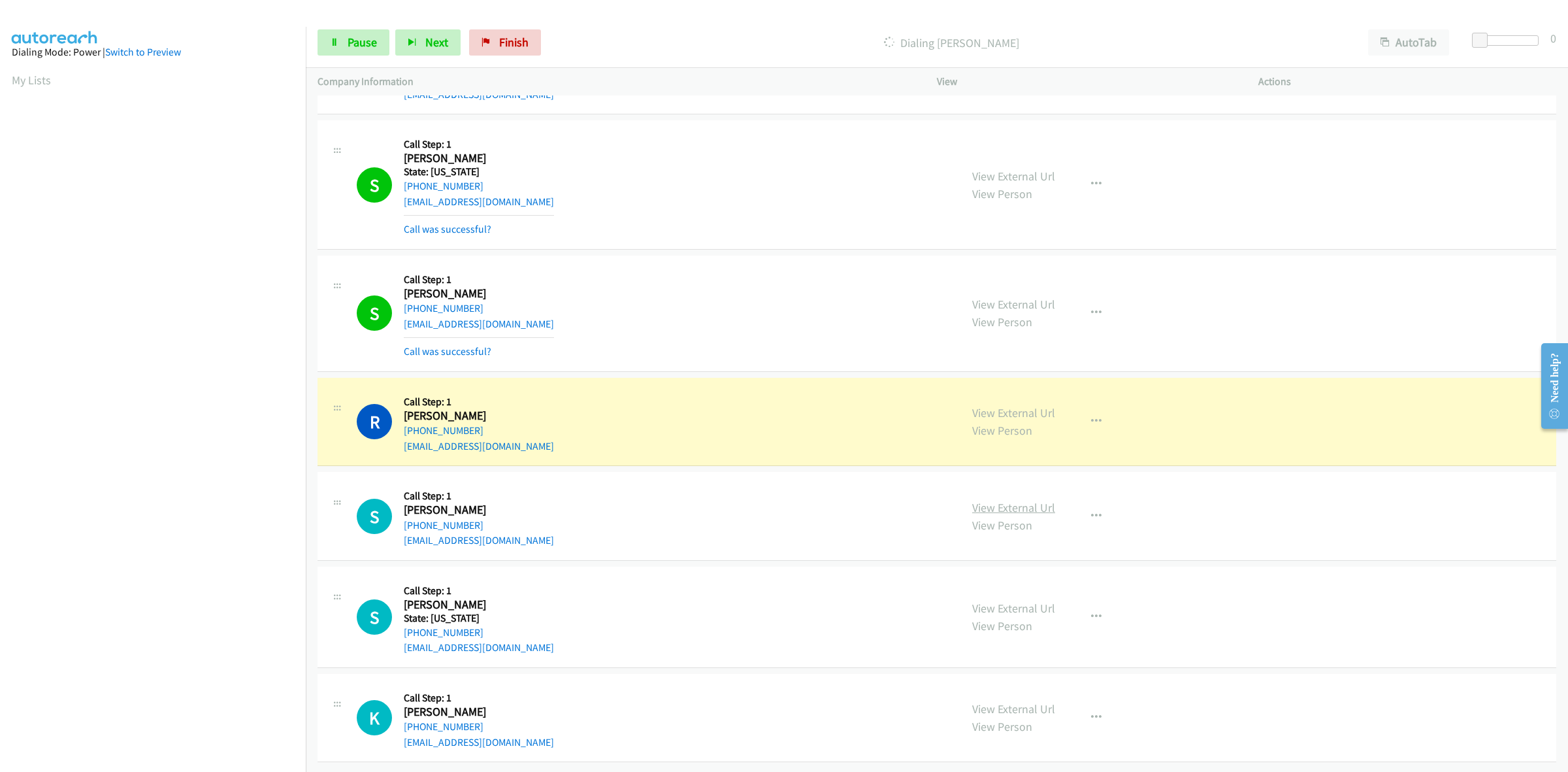
click at [1026, 500] on link "View External Url" at bounding box center [1014, 507] width 83 height 15
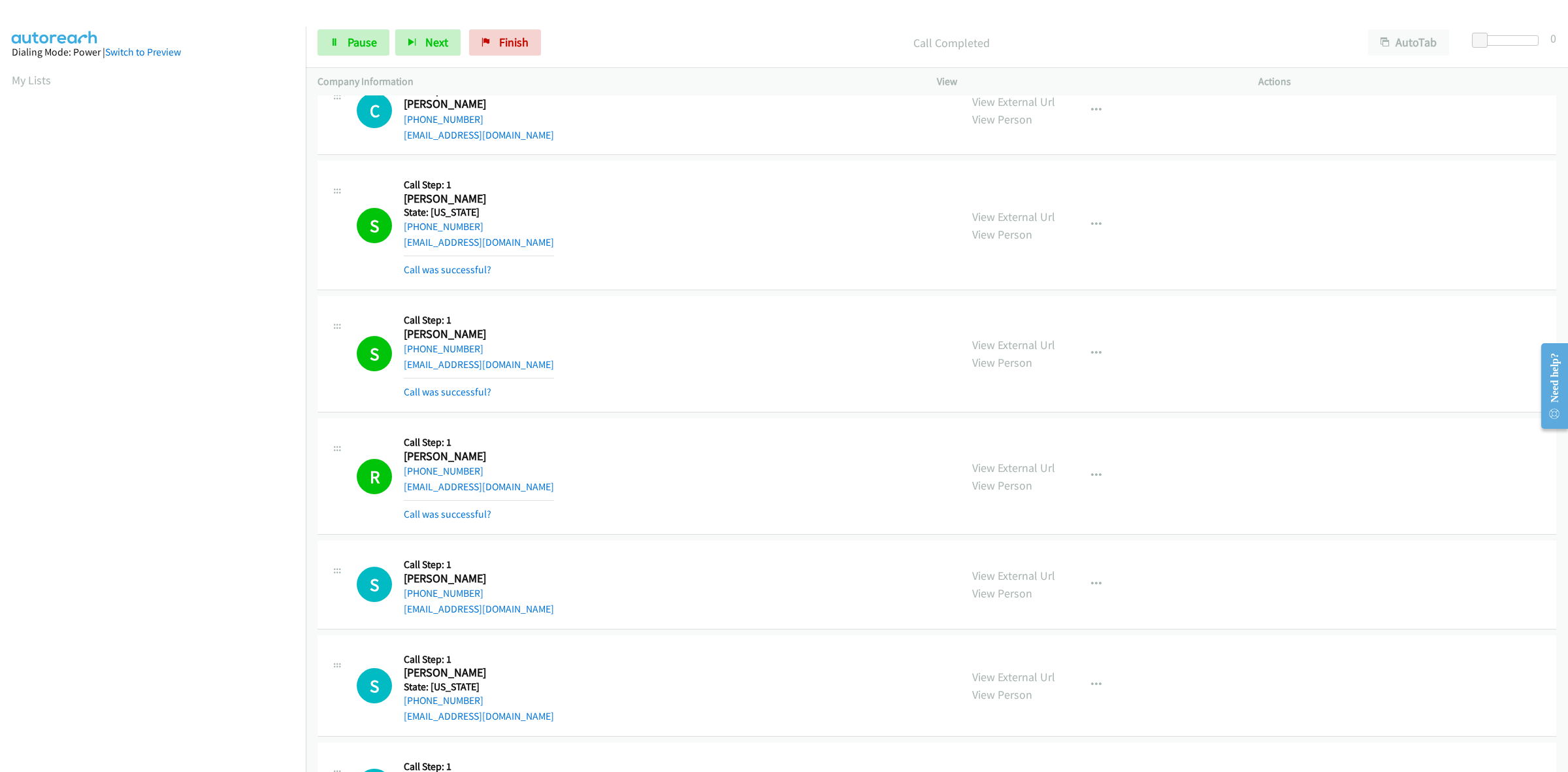
scroll to position [603, 0]
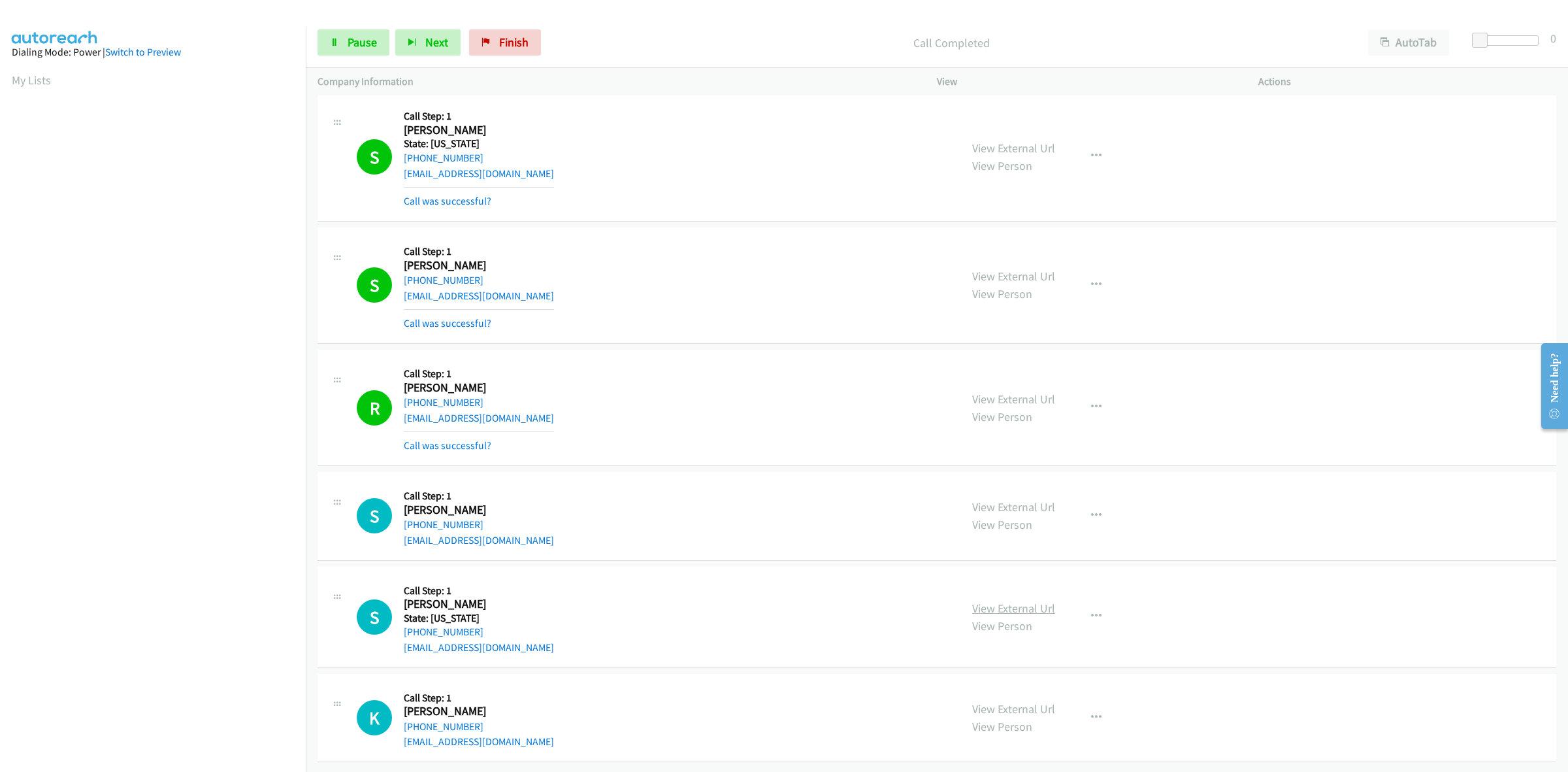
click at [1033, 601] on link "View External Url" at bounding box center [1014, 608] width 83 height 15
click at [1034, 701] on link "View External Url" at bounding box center [1014, 708] width 83 height 15
click at [358, 47] on span "Pause" at bounding box center [362, 42] width 29 height 15
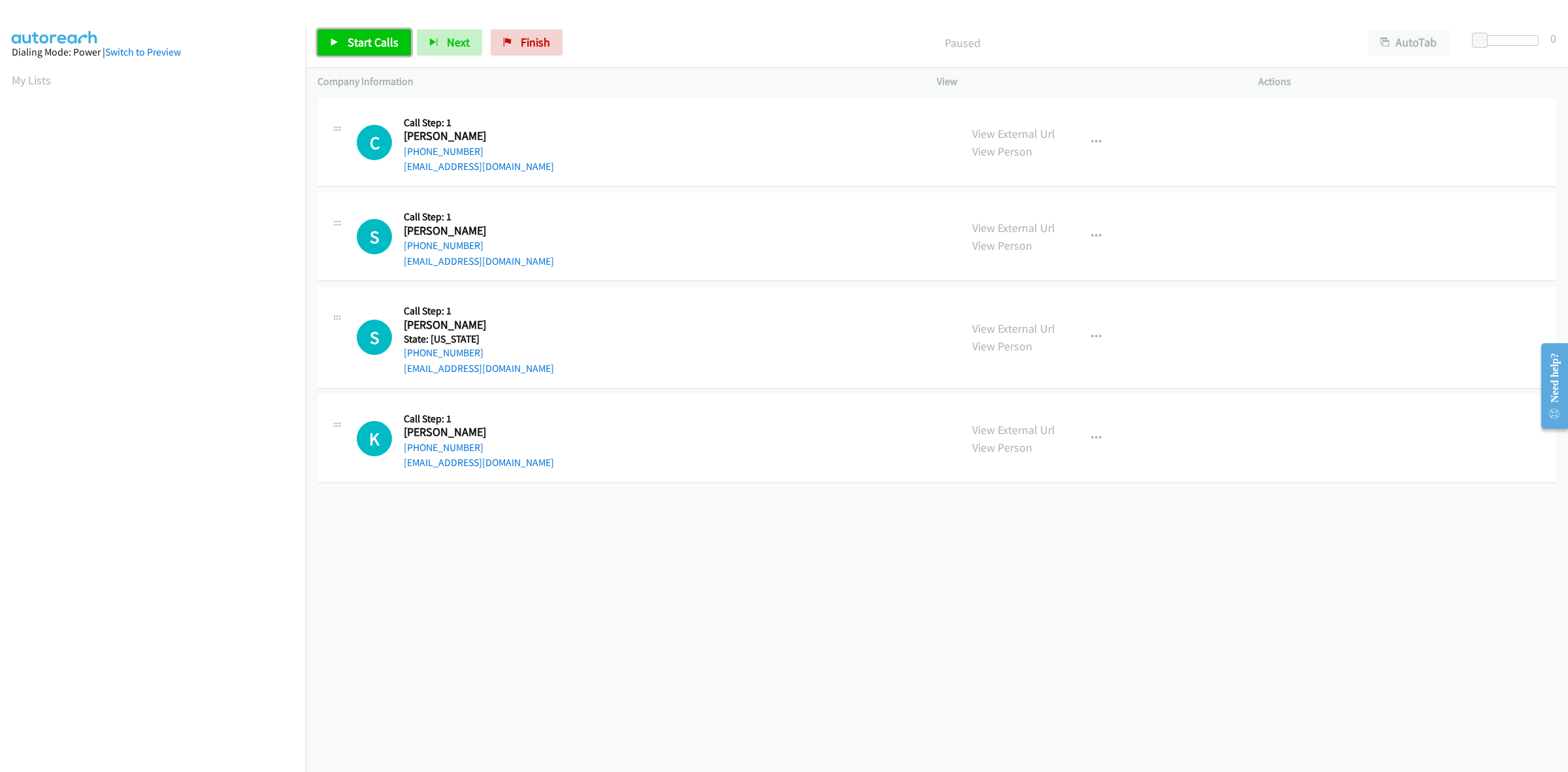
click at [366, 47] on span "Start Calls" at bounding box center [373, 42] width 51 height 15
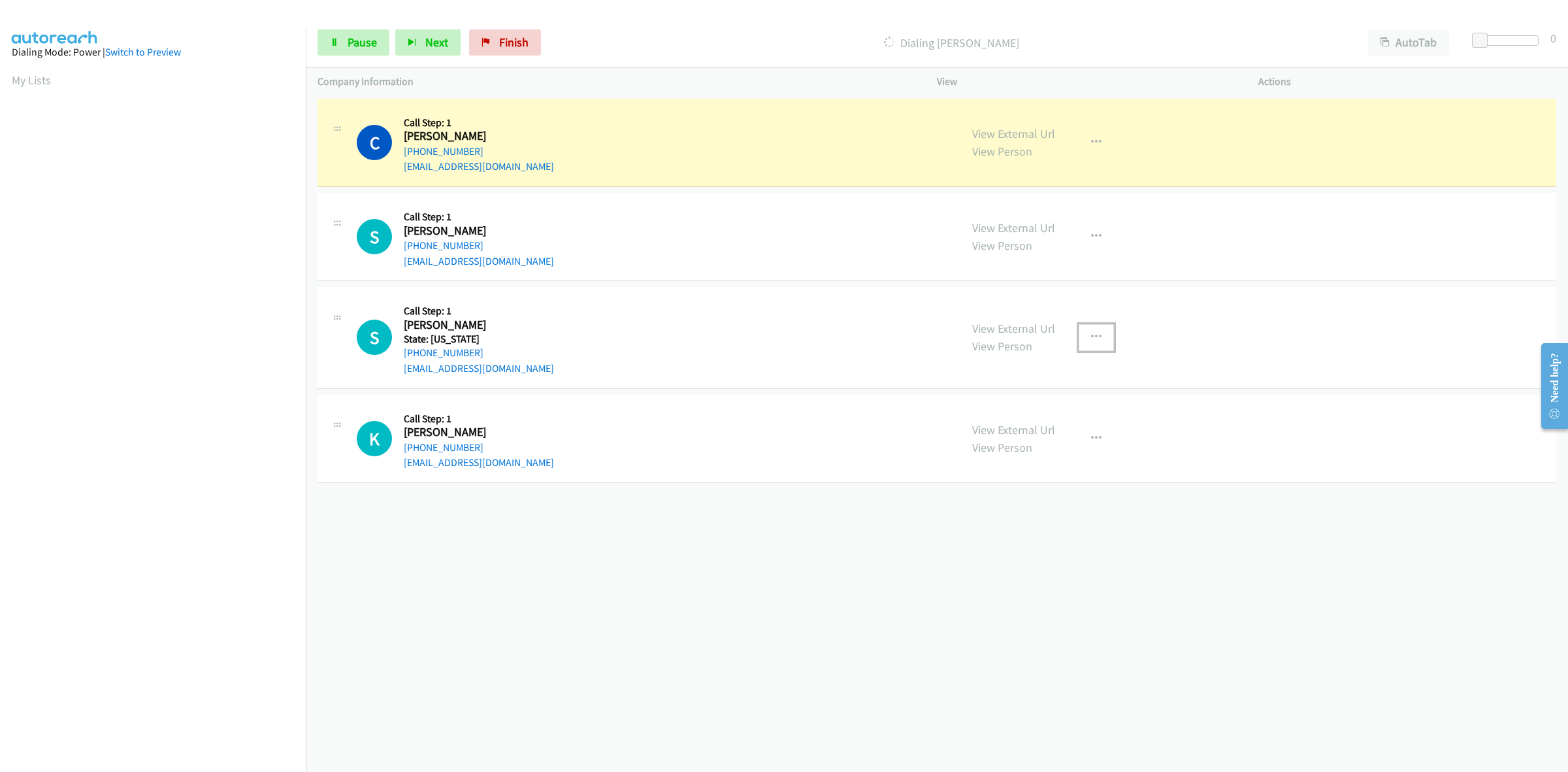
click at [1095, 337] on button "button" at bounding box center [1096, 337] width 35 height 26
click at [1048, 448] on link "Add to do not call list" at bounding box center [1026, 449] width 174 height 26
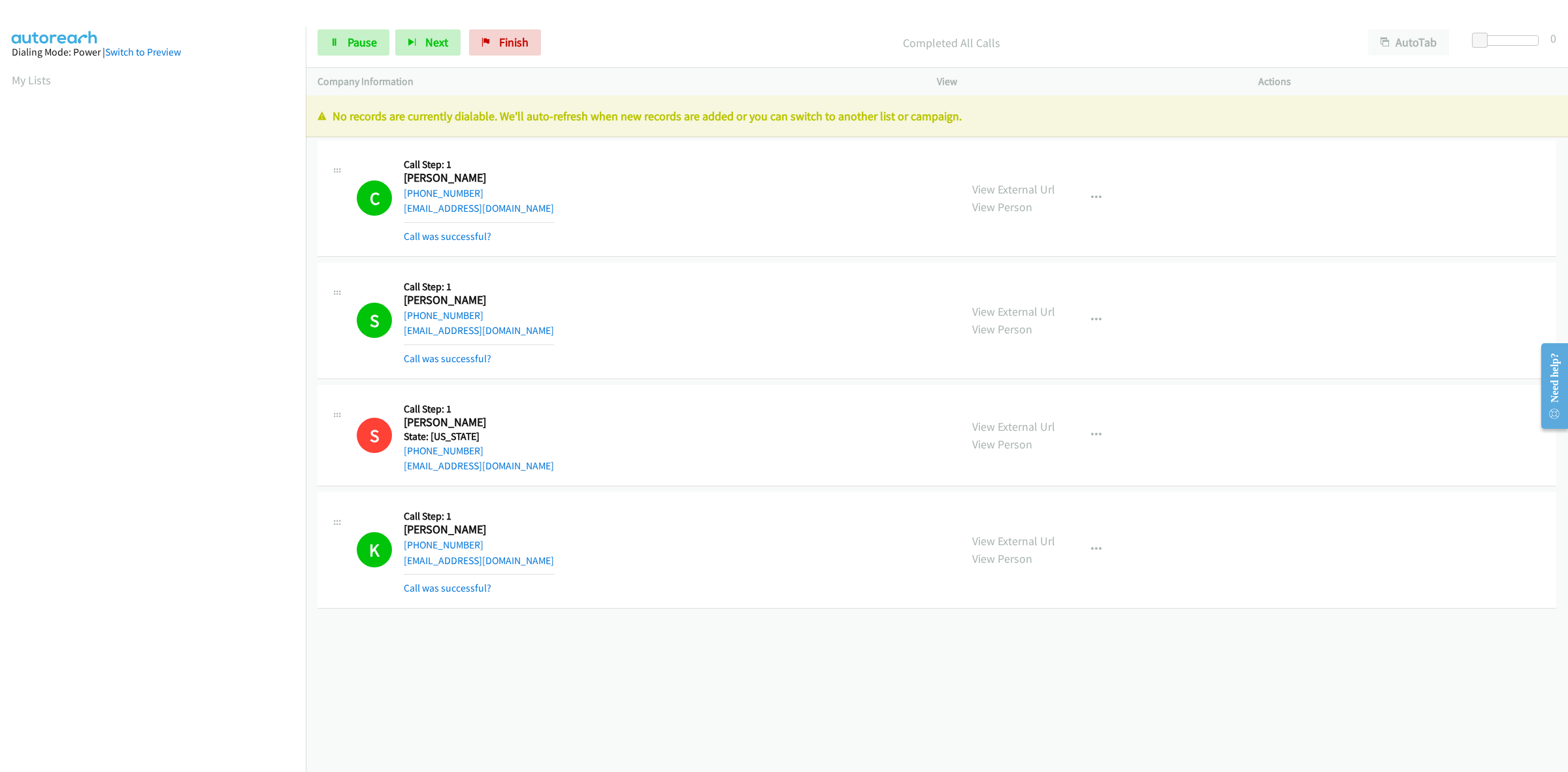
click at [1172, 697] on div "[PHONE_NUMBER] Call failed - Please reload the list and try again The Callbar F…" at bounding box center [937, 434] width 1263 height 677
drag, startPoint x: 516, startPoint y: 34, endPoint x: 841, endPoint y: 86, distance: 329.1
click at [516, 34] on link "Finish" at bounding box center [505, 42] width 72 height 26
